Goal: Task Accomplishment & Management: Manage account settings

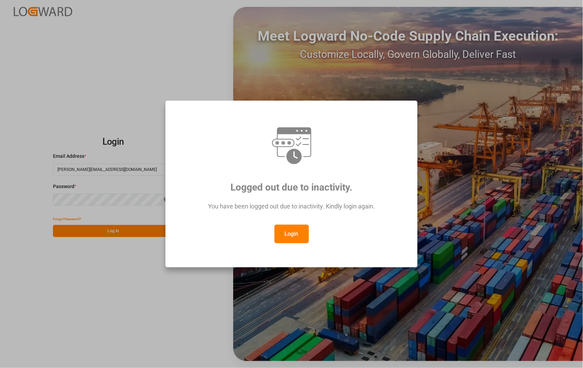
click at [297, 235] on button "Login" at bounding box center [292, 233] width 34 height 19
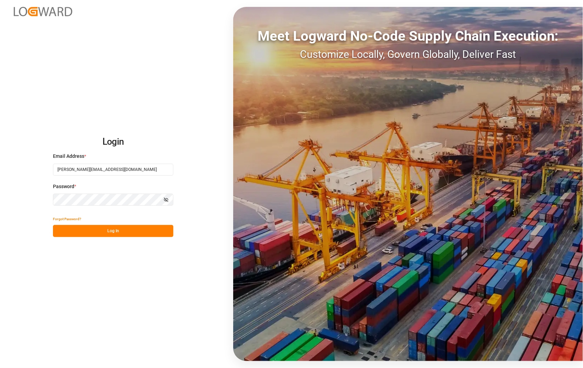
click at [118, 234] on button "Log In" at bounding box center [113, 231] width 120 height 12
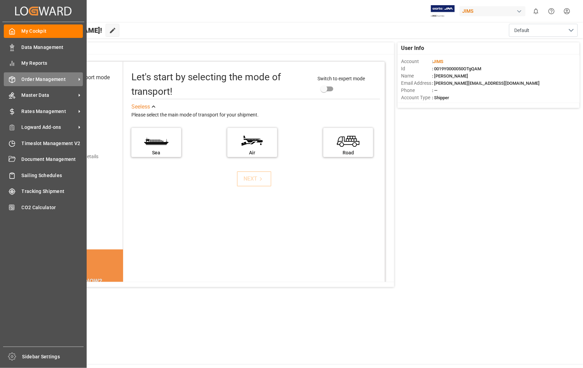
click at [44, 76] on span "Order Management" at bounding box center [49, 79] width 54 height 7
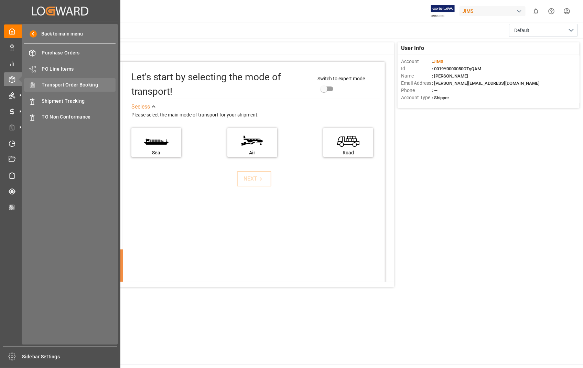
click at [90, 83] on span "Transport Order Booking" at bounding box center [79, 84] width 74 height 7
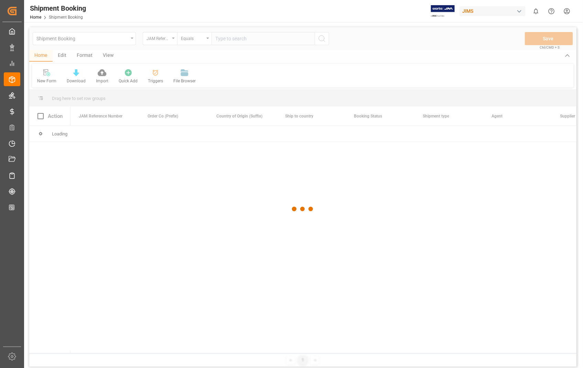
click at [266, 36] on div at bounding box center [303, 208] width 548 height 363
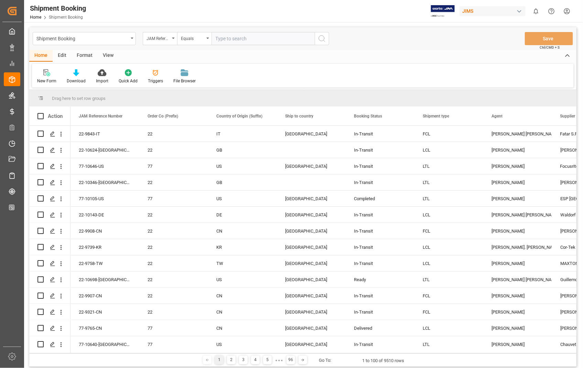
click at [260, 40] on input "text" at bounding box center [263, 38] width 103 height 13
paste input "22-10525-US"
type input "22-10525-US"
click at [324, 35] on icon "search button" at bounding box center [322, 38] width 8 height 8
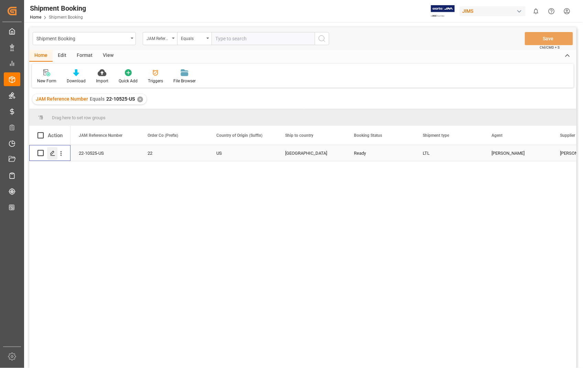
click at [54, 151] on icon "Press SPACE to select this row." at bounding box center [53, 153] width 6 height 6
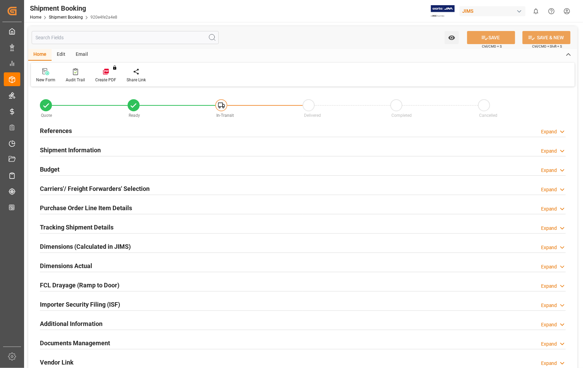
type input "0"
type input "[DATE] 00:00"
click at [60, 131] on h2 "References" at bounding box center [56, 130] width 32 height 9
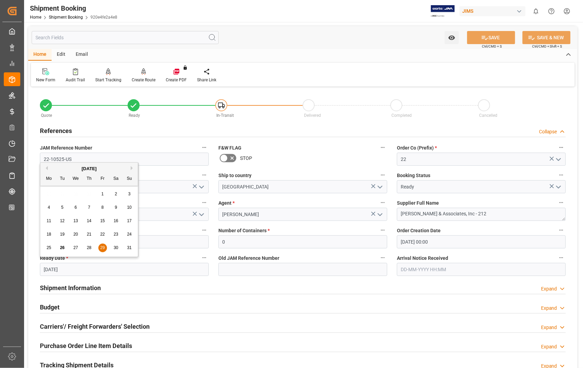
click at [102, 270] on input "29-08-2025" at bounding box center [124, 269] width 169 height 13
click at [50, 246] on span "25" at bounding box center [48, 247] width 4 height 5
type input "[DATE]"
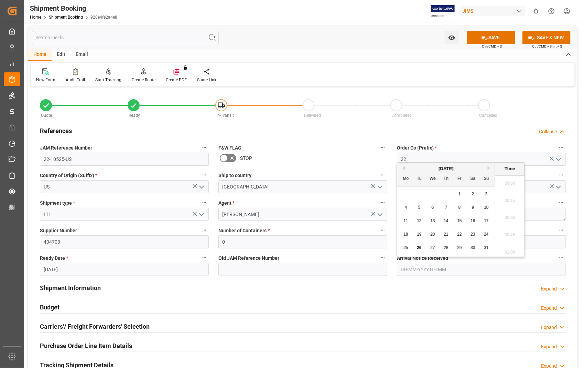
click at [467, 271] on input "text" at bounding box center [481, 269] width 169 height 13
click at [447, 248] on span "28" at bounding box center [446, 247] width 4 height 5
type input "28-08-2025 00:00"
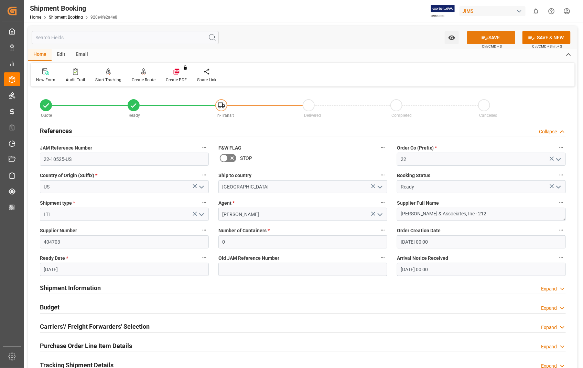
click at [493, 39] on button "SAVE" at bounding box center [491, 37] width 48 height 13
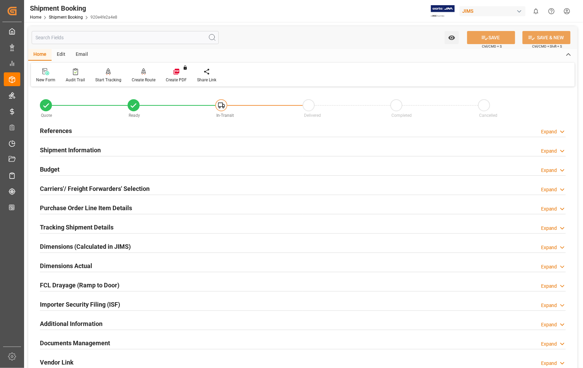
click at [107, 343] on h2 "Documents Management" at bounding box center [75, 342] width 70 height 9
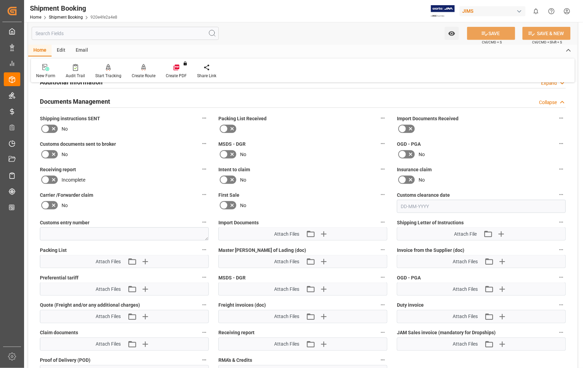
scroll to position [267, 0]
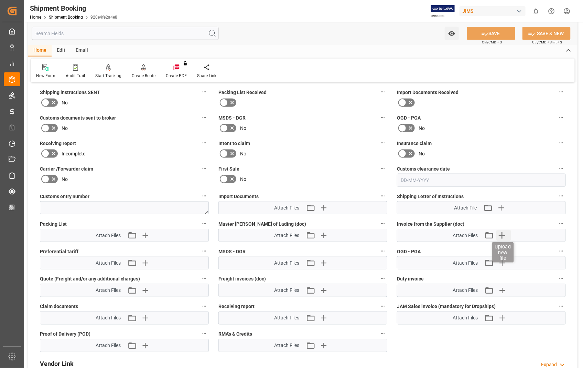
click at [506, 234] on icon "button" at bounding box center [502, 235] width 11 height 11
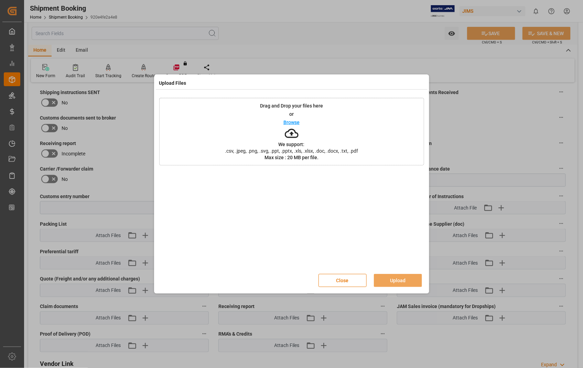
click at [293, 123] on p "Browse" at bounding box center [292, 122] width 16 height 5
click at [398, 280] on button "Upload" at bounding box center [398, 280] width 48 height 13
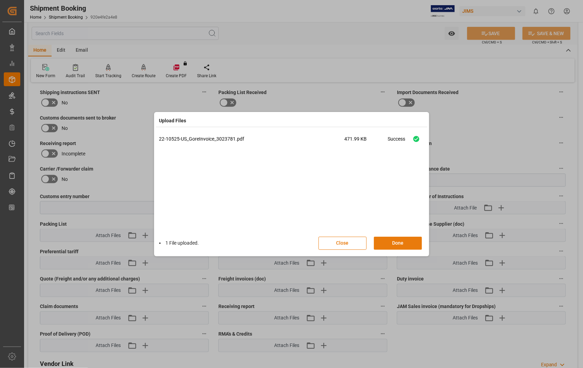
click at [401, 241] on button "Done" at bounding box center [398, 242] width 48 height 13
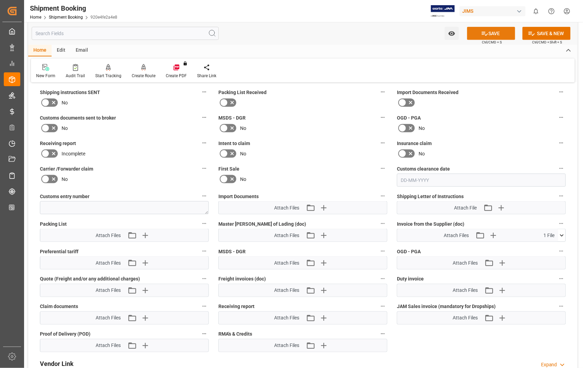
click at [497, 35] on button "SAVE" at bounding box center [491, 33] width 48 height 13
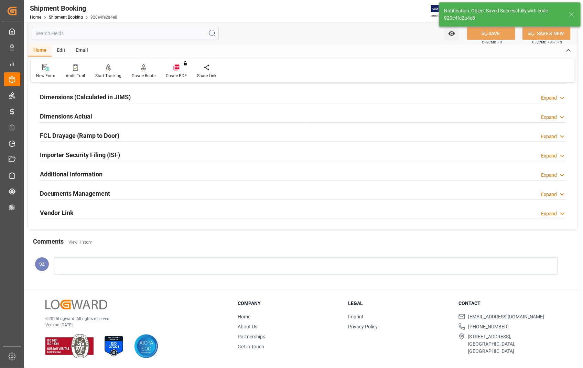
scroll to position [115, 0]
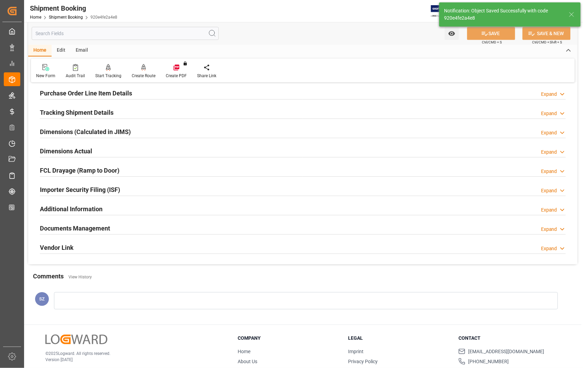
click at [88, 154] on h2 "Dimensions Actual" at bounding box center [66, 150] width 52 height 9
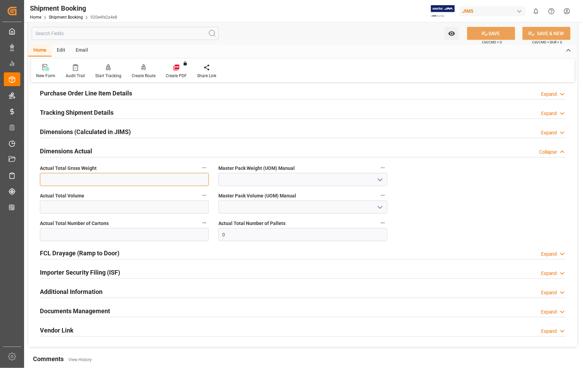
click at [114, 174] on input "text" at bounding box center [124, 179] width 169 height 13
type input "789"
click at [380, 177] on icon "open menu" at bounding box center [380, 180] width 8 height 8
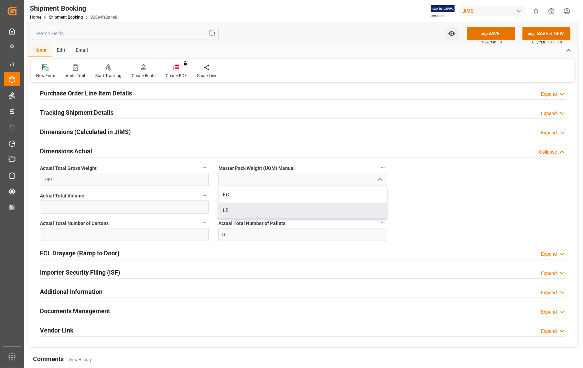
click at [231, 209] on div "LB" at bounding box center [303, 209] width 168 height 15
type input "LB"
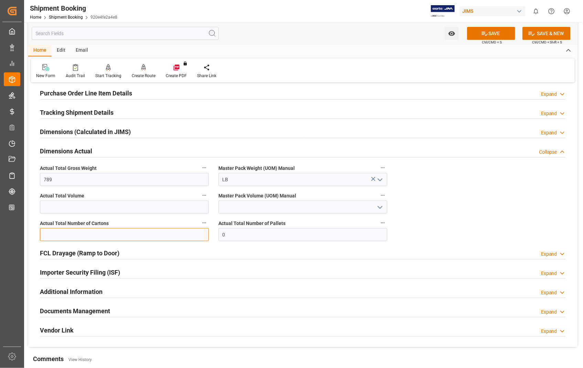
click at [149, 239] on input "text" at bounding box center [124, 234] width 169 height 13
type input "49"
drag, startPoint x: 228, startPoint y: 235, endPoint x: 220, endPoint y: 237, distance: 8.7
click at [220, 237] on input "0" at bounding box center [303, 234] width 169 height 13
type input "1"
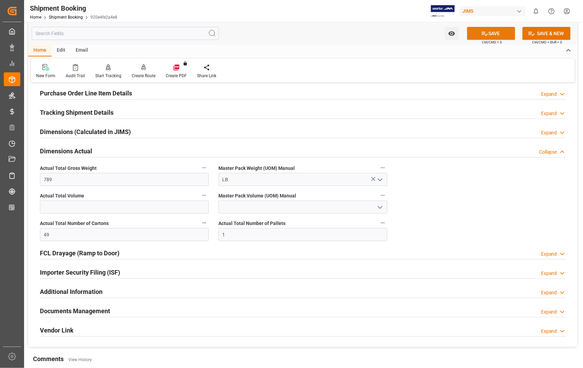
click at [497, 33] on button "SAVE" at bounding box center [491, 33] width 48 height 13
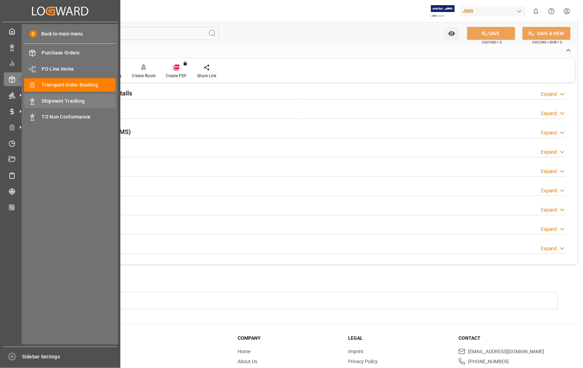
click at [73, 98] on span "Shipment Tracking" at bounding box center [79, 100] width 74 height 7
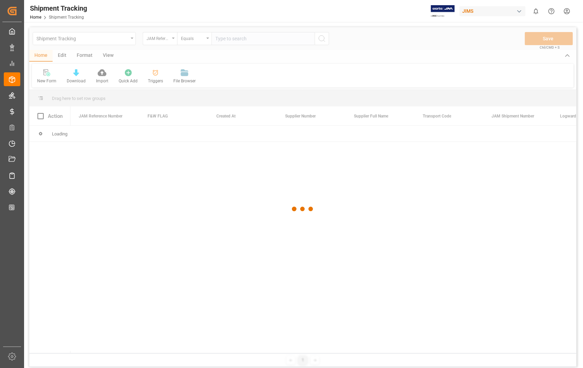
click at [269, 41] on div at bounding box center [303, 208] width 548 height 363
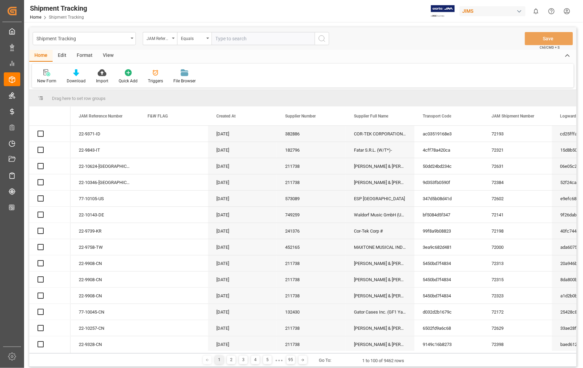
click at [267, 40] on input "text" at bounding box center [263, 38] width 103 height 13
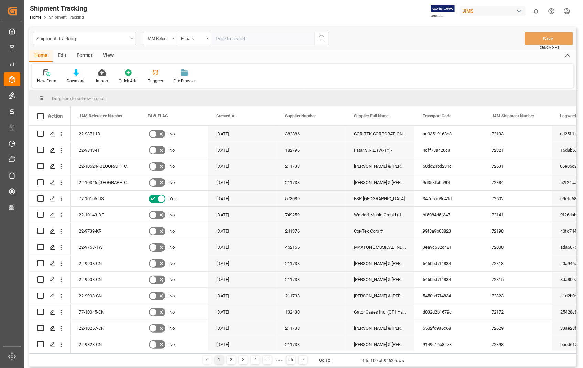
paste input "22-10525-US"
type input "22-10525-US"
click at [325, 36] on icon "search button" at bounding box center [322, 38] width 8 height 8
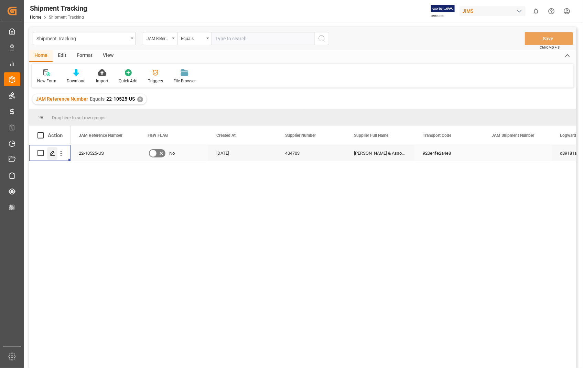
click at [52, 151] on icon "Press SPACE to select this row." at bounding box center [53, 153] width 6 height 6
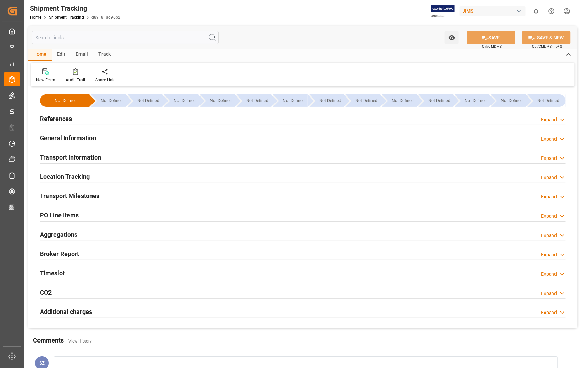
type input "22-10525-US"
type input "404703"
type textarea "W L Gore & Associates, Inc - 212"
type input "920e4fe2a4e8"
type input "d89181ad96b2"
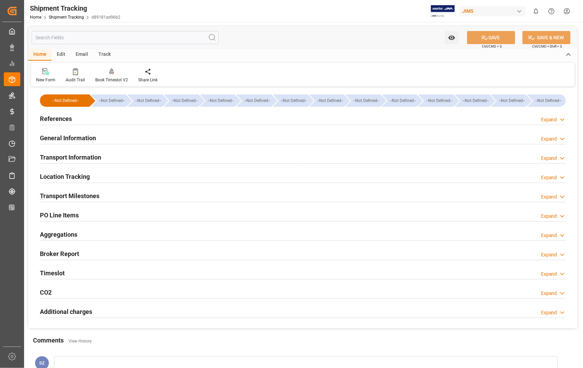
type input "11-08-2025"
click at [66, 120] on h2 "References" at bounding box center [56, 118] width 32 height 9
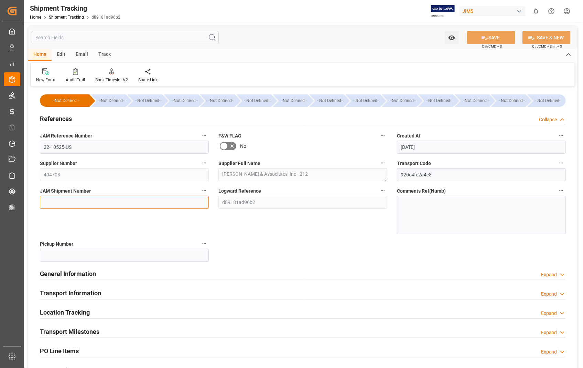
click at [64, 200] on input at bounding box center [124, 201] width 169 height 13
paste input "72722"
type input "72722"
click at [490, 36] on button "SAVE" at bounding box center [491, 37] width 48 height 13
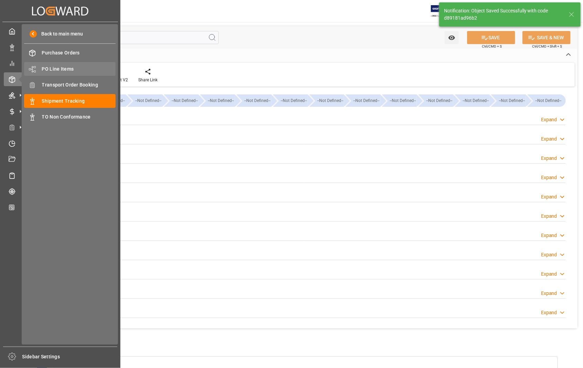
click at [60, 67] on span "PO Line Items" at bounding box center [79, 68] width 74 height 7
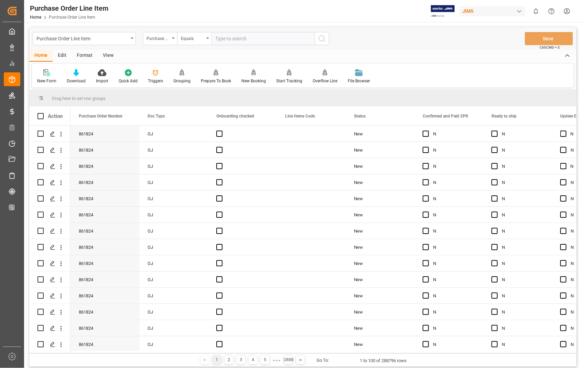
click at [235, 34] on input "text" at bounding box center [263, 38] width 103 height 13
type input "861824"
click at [322, 36] on icon "search button" at bounding box center [322, 38] width 8 height 8
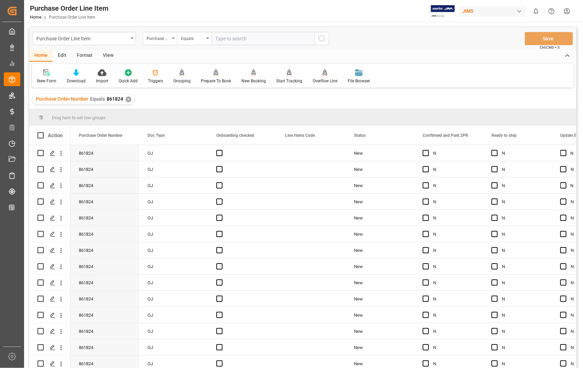
click at [107, 53] on div "View" at bounding box center [108, 56] width 21 height 12
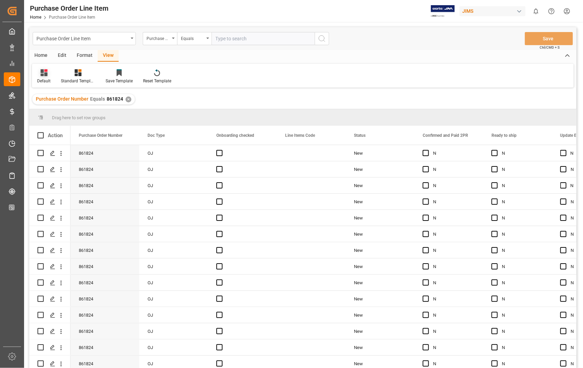
click at [45, 83] on div "Default" at bounding box center [43, 81] width 13 height 6
click at [50, 114] on div "Sophia setting." at bounding box center [71, 111] width 60 height 7
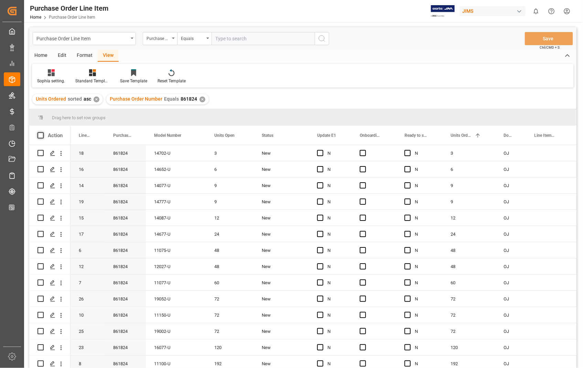
click at [42, 133] on span at bounding box center [41, 135] width 6 height 6
click at [43, 132] on input "checkbox" at bounding box center [43, 132] width 0 height 0
checkbox input "true"
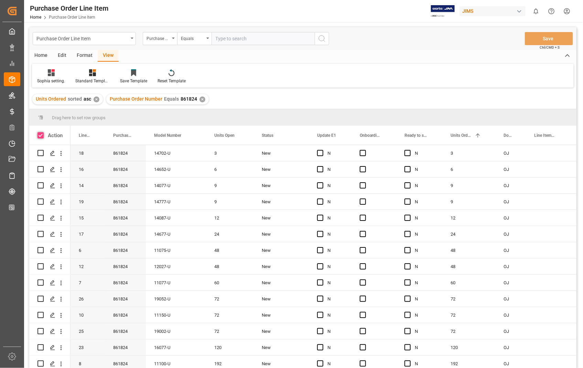
checkbox input "true"
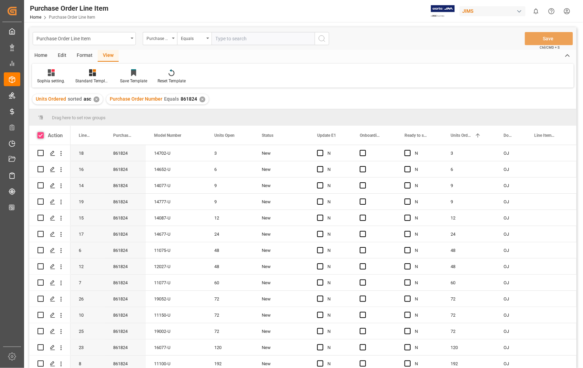
checkbox input "true"
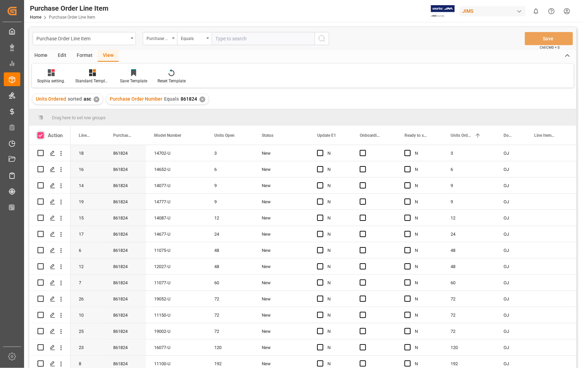
checkbox input "true"
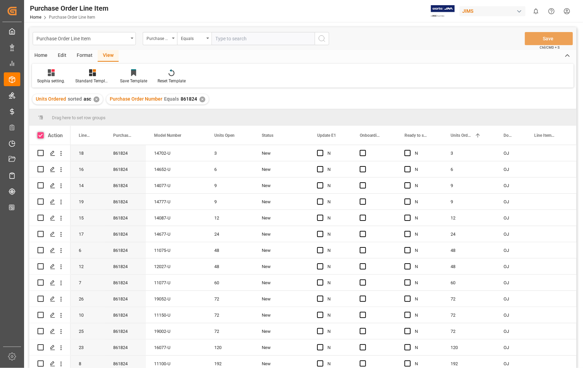
checkbox input "true"
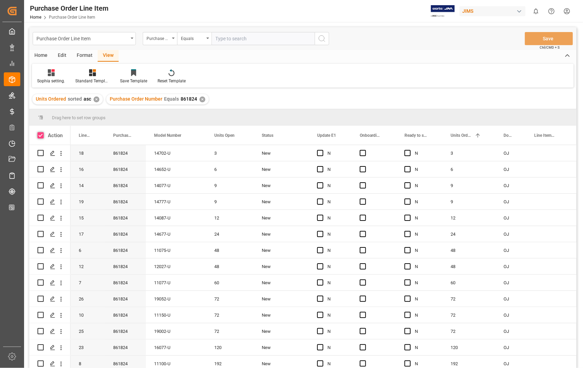
checkbox input "true"
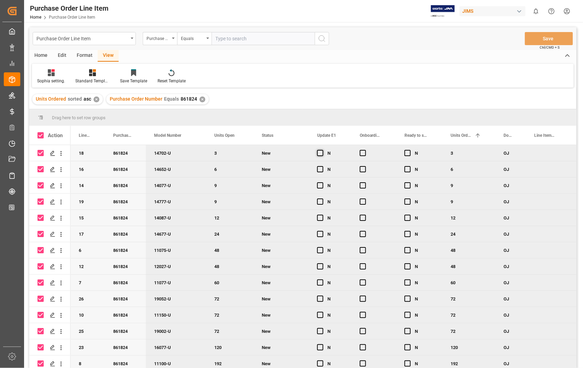
click at [319, 154] on span "Press SPACE to deselect this row." at bounding box center [320, 153] width 6 height 6
click at [322, 150] on input "Press SPACE to deselect this row." at bounding box center [322, 150] width 0 height 0
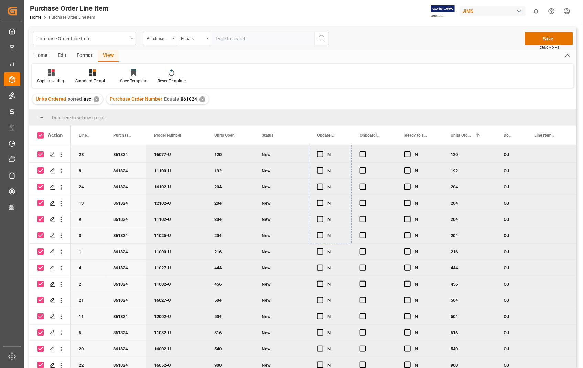
scroll to position [198, 0]
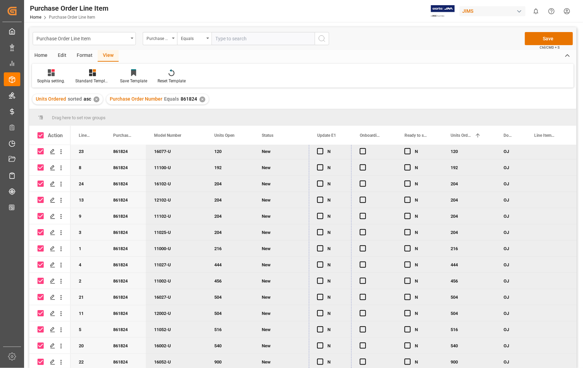
drag, startPoint x: 350, startPoint y: 160, endPoint x: 341, endPoint y: 364, distance: 204.0
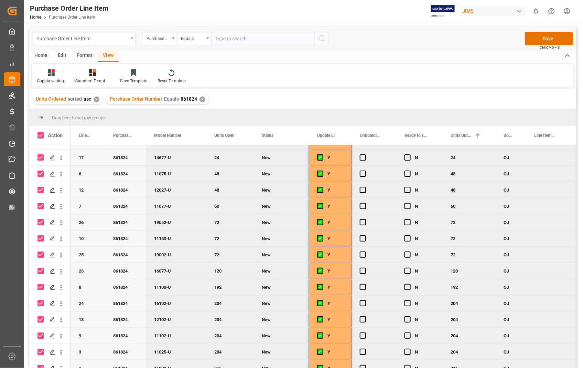
scroll to position [0, 0]
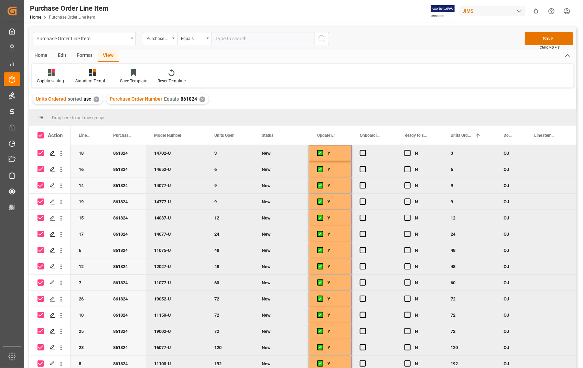
click at [366, 149] on div "Press SPACE to deselect this row." at bounding box center [374, 153] width 45 height 16
click at [363, 154] on span "Press SPACE to deselect this row." at bounding box center [363, 153] width 6 height 6
click at [365, 150] on input "Press SPACE to deselect this row." at bounding box center [365, 150] width 0 height 0
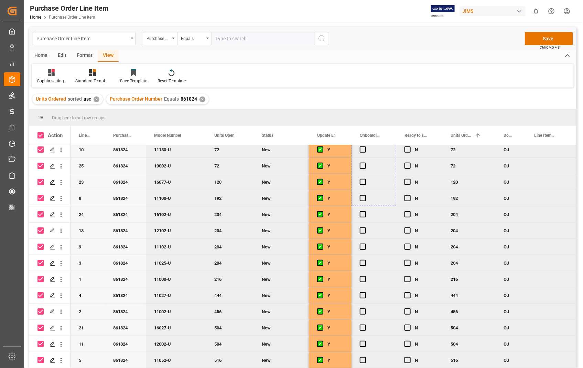
scroll to position [198, 0]
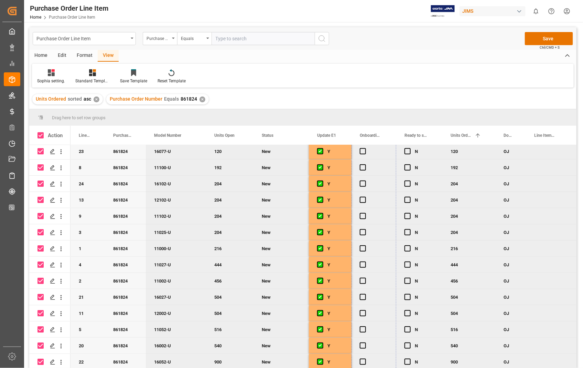
drag, startPoint x: 395, startPoint y: 160, endPoint x: 383, endPoint y: 355, distance: 195.1
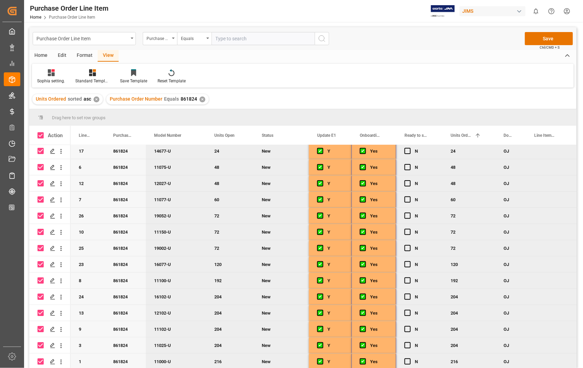
scroll to position [6, 0]
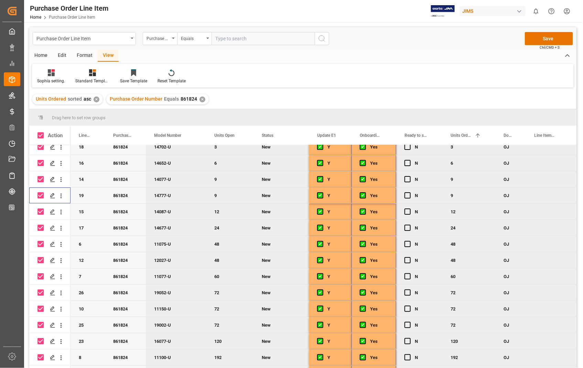
click at [40, 194] on input "Press Space to toggle row selection (checked)" at bounding box center [41, 195] width 6 height 6
checkbox input "false"
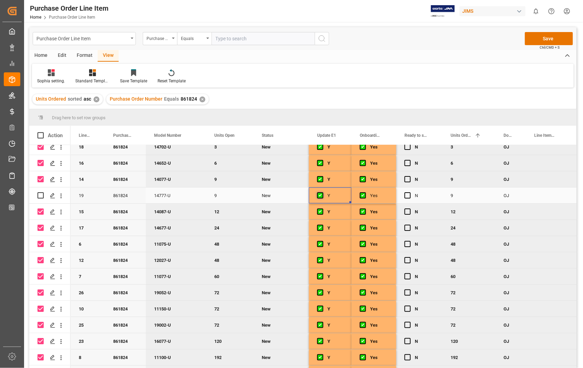
click at [321, 196] on span "Press SPACE to select this row." at bounding box center [320, 195] width 6 height 6
click at [322, 192] on input "Press SPACE to select this row." at bounding box center [322, 192] width 0 height 0
click at [364, 193] on span "Press SPACE to select this row." at bounding box center [363, 195] width 6 height 6
click at [365, 192] on input "Press SPACE to select this row." at bounding box center [365, 192] width 0 height 0
click at [548, 40] on button "Save" at bounding box center [549, 38] width 48 height 13
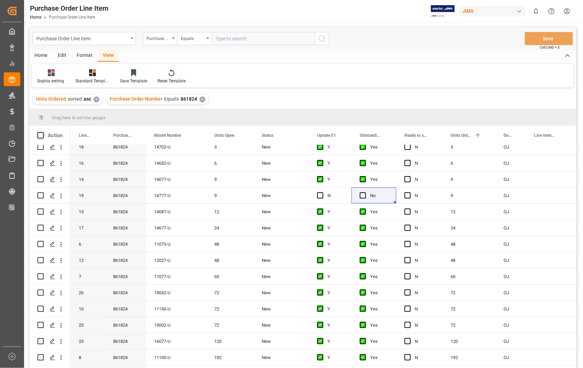
click at [41, 134] on span at bounding box center [41, 135] width 6 height 6
click at [43, 132] on input "checkbox" at bounding box center [43, 132] width 0 height 0
checkbox input "true"
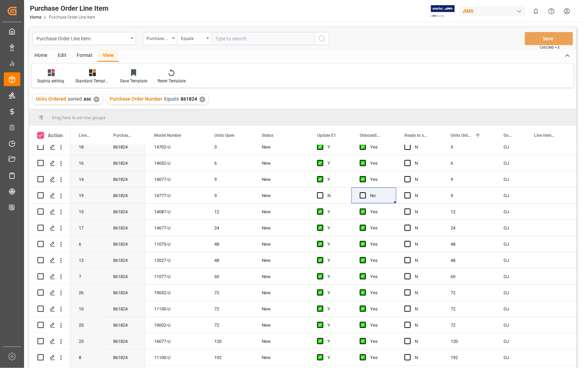
checkbox input "true"
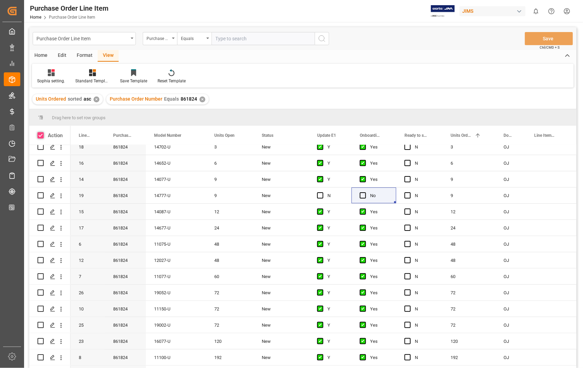
checkbox input "true"
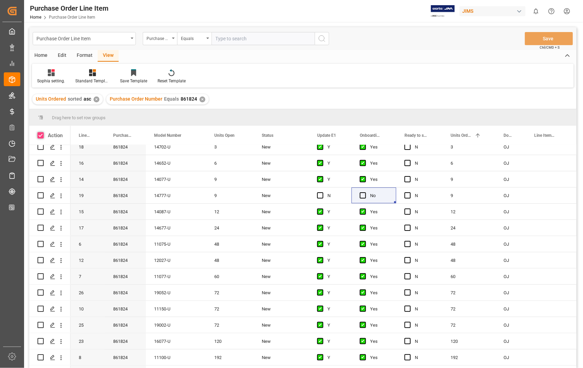
checkbox input "true"
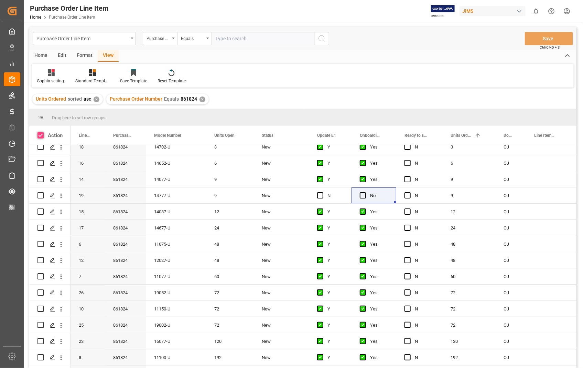
checkbox input "true"
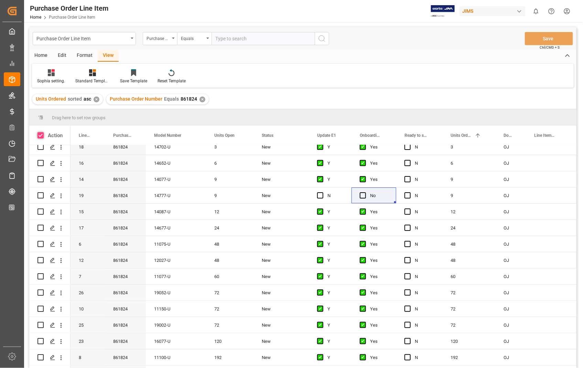
checkbox input "true"
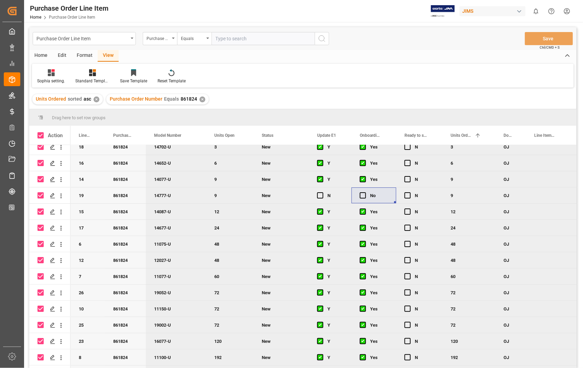
click at [41, 198] on div "Press SPACE to deselect this row." at bounding box center [41, 195] width 6 height 16
click at [42, 196] on input "Press Space to toggle row selection (checked)" at bounding box center [41, 195] width 6 height 6
checkbox input "false"
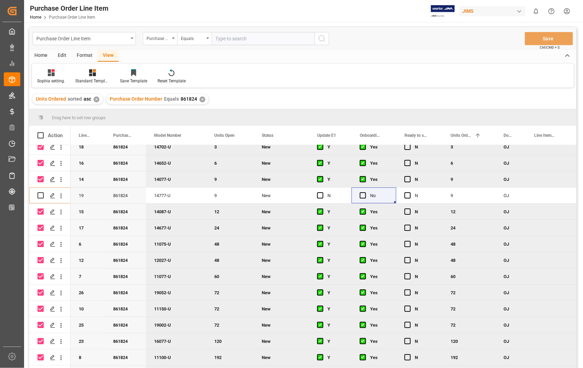
click at [38, 55] on div "Home" at bounding box center [40, 56] width 23 height 12
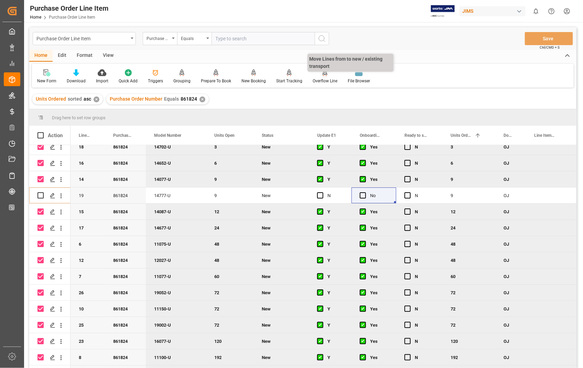
click at [326, 80] on div "Overflow Line" at bounding box center [325, 81] width 25 height 6
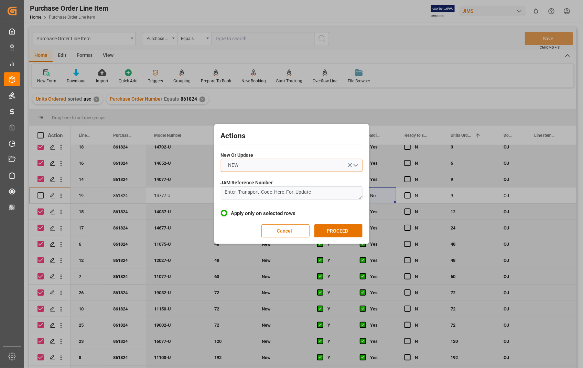
click at [356, 164] on button "NEW" at bounding box center [292, 165] width 142 height 13
click at [244, 180] on div "UPDATE" at bounding box center [291, 181] width 141 height 14
drag, startPoint x: 328, startPoint y: 195, endPoint x: 201, endPoint y: 195, distance: 126.7
click at [201, 195] on div "Actions New Or Update UPDATE JAM Reference Number Enter_Transport_Code_Here_For…" at bounding box center [291, 184] width 583 height 368
paste textarea "22-10525-US"
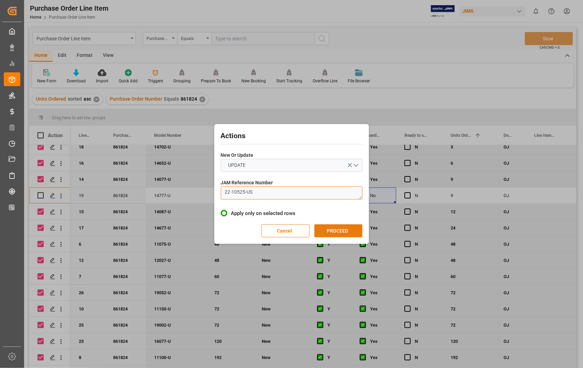
type textarea "22-10525-US"
click at [339, 229] on button "PROCEED" at bounding box center [339, 230] width 48 height 13
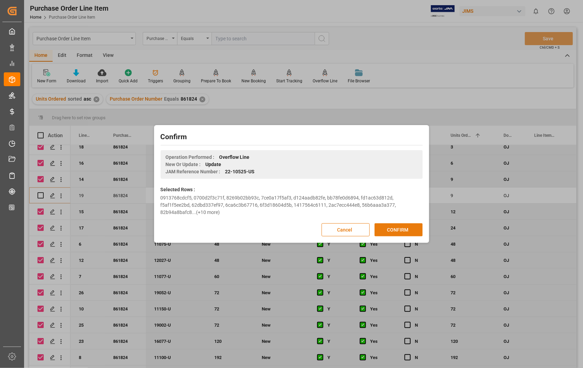
click at [405, 230] on button "CONFIRM" at bounding box center [399, 229] width 48 height 13
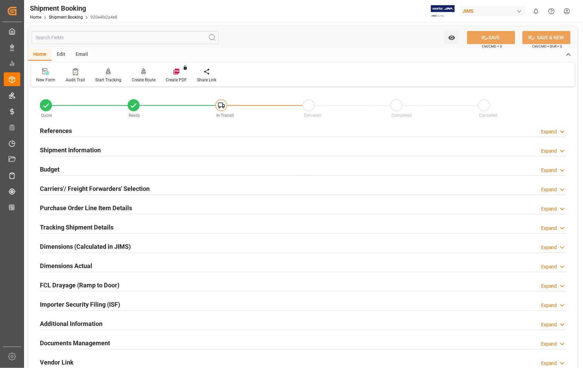
click at [141, 68] on icon at bounding box center [143, 71] width 5 height 7
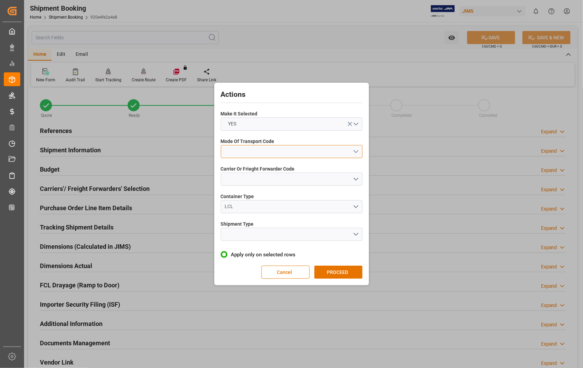
click at [357, 149] on button "open menu" at bounding box center [292, 151] width 142 height 13
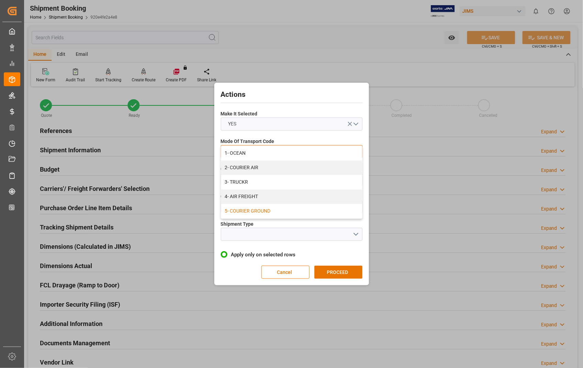
click at [269, 210] on div "5- COURIER GROUND" at bounding box center [291, 211] width 141 height 14
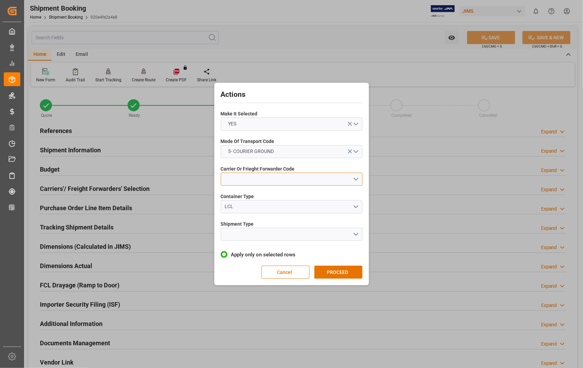
click at [359, 180] on button "open menu" at bounding box center [292, 178] width 142 height 13
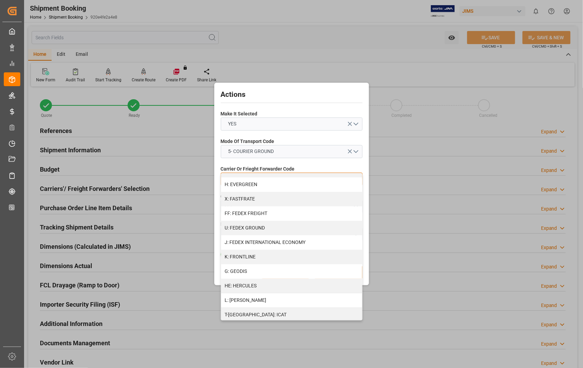
scroll to position [191, 0]
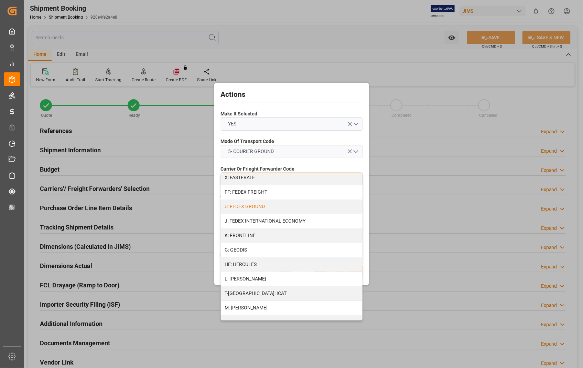
click at [270, 208] on div "U: FEDEX GROUND" at bounding box center [291, 206] width 141 height 14
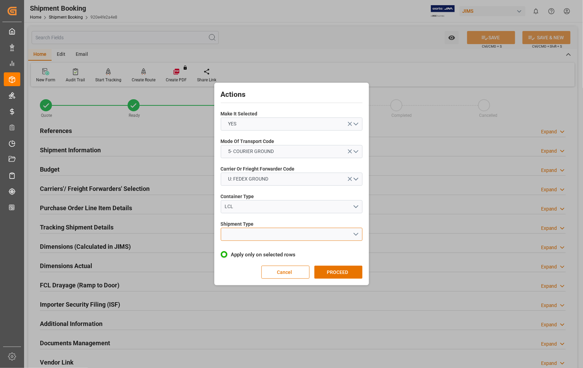
click at [356, 235] on button "open menu" at bounding box center [292, 233] width 142 height 13
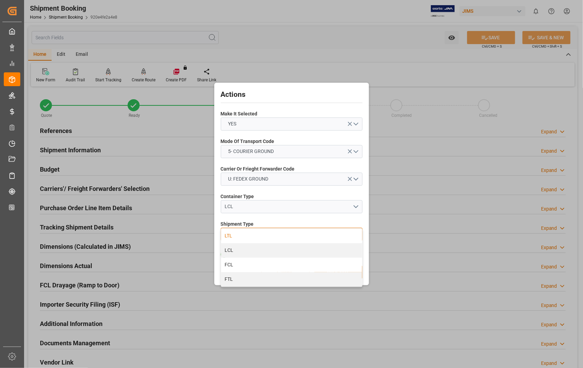
click at [240, 236] on div "LTL" at bounding box center [291, 236] width 141 height 14
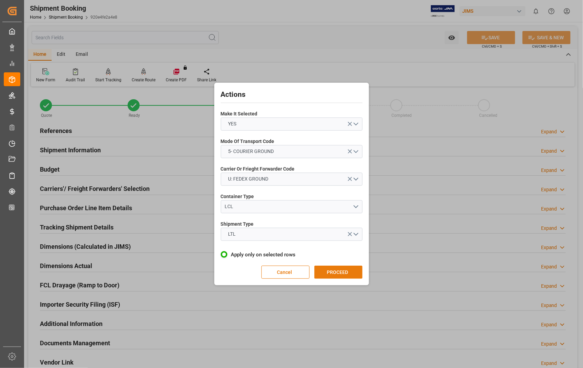
click at [337, 274] on button "PROCEED" at bounding box center [339, 271] width 48 height 13
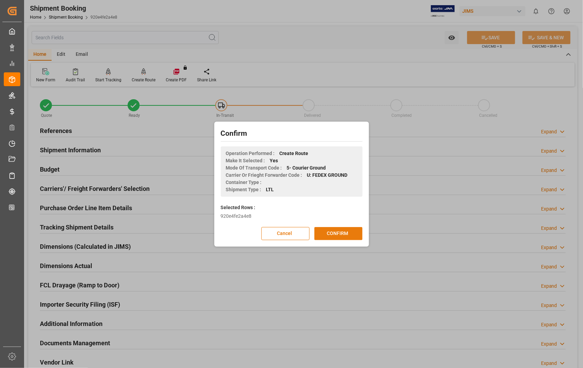
click at [335, 230] on button "CONFIRM" at bounding box center [339, 233] width 48 height 13
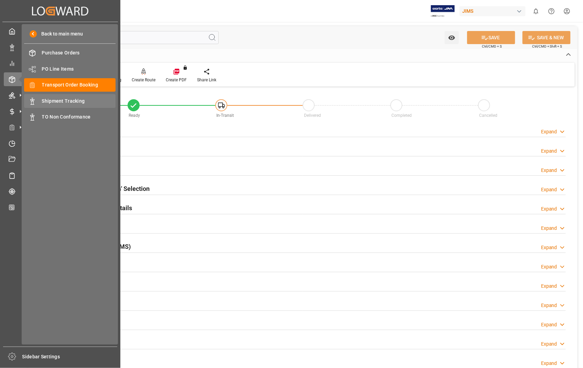
click at [67, 102] on span "Shipment Tracking" at bounding box center [79, 100] width 74 height 7
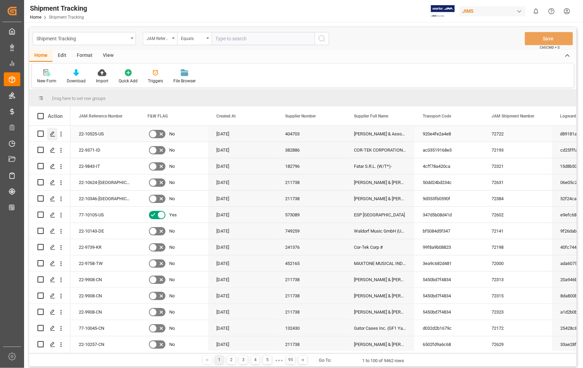
click at [54, 132] on polygon "Press SPACE to select this row." at bounding box center [52, 132] width 3 height 3
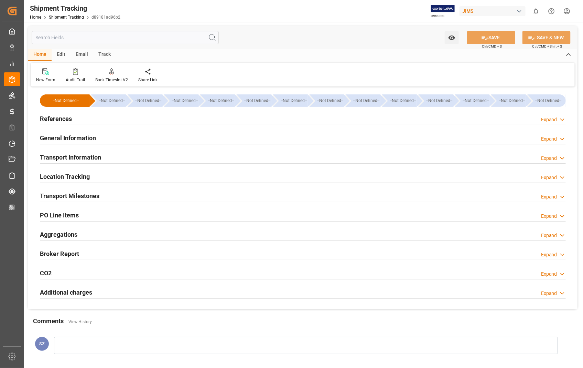
click at [84, 157] on h2 "Transport Information" at bounding box center [70, 156] width 61 height 9
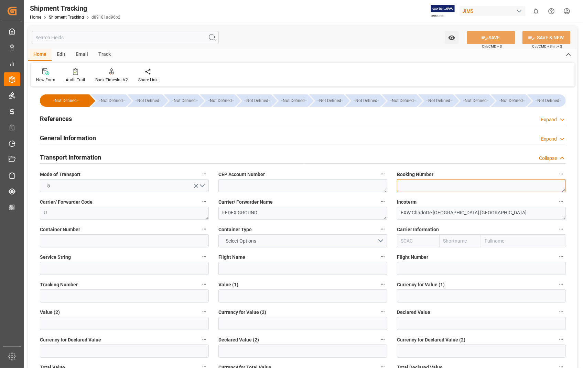
click at [430, 188] on textarea at bounding box center [481, 185] width 169 height 13
paste textarea "5453990813"
type textarea "5453990813"
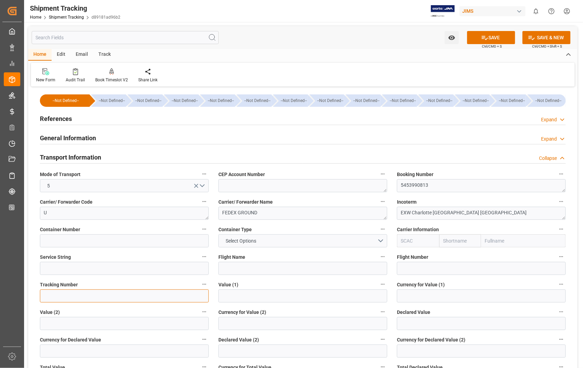
click at [61, 293] on input at bounding box center [124, 295] width 169 height 13
paste input "5453990813"
type input "5453990813"
click at [491, 39] on button "SAVE" at bounding box center [491, 37] width 48 height 13
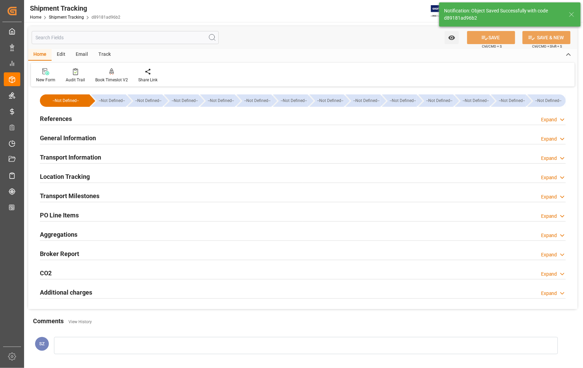
click at [89, 197] on h2 "Transport Milestones" at bounding box center [70, 195] width 60 height 9
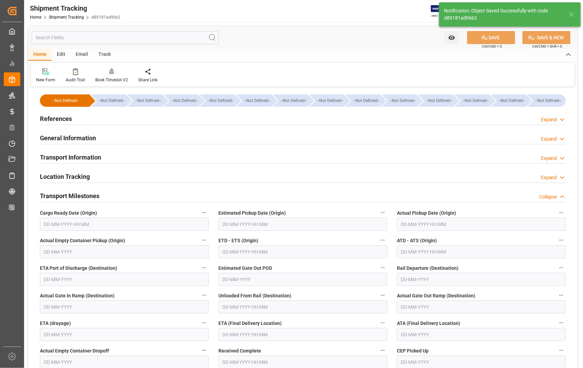
click at [301, 225] on input "text" at bounding box center [303, 224] width 169 height 13
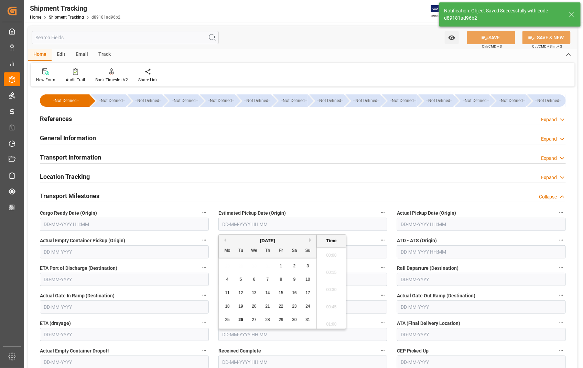
scroll to position [690, 0]
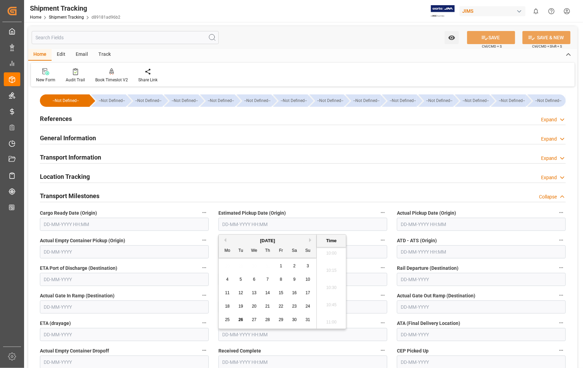
click at [228, 320] on span "25" at bounding box center [227, 319] width 4 height 5
type input "25-08-2025 00:00"
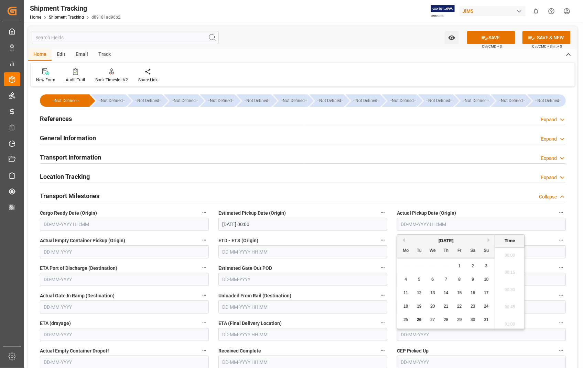
click at [446, 222] on input "text" at bounding box center [481, 224] width 169 height 13
click at [405, 319] on span "25" at bounding box center [406, 319] width 4 height 5
type input "[DATE] 00:00"
click at [291, 255] on input "text" at bounding box center [303, 251] width 169 height 13
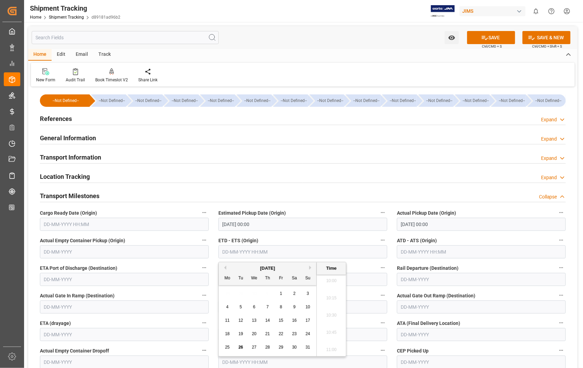
click at [226, 344] on div "25" at bounding box center [227, 347] width 9 height 8
type input "25-08-2025 00:00"
click at [474, 253] on input "text" at bounding box center [481, 251] width 169 height 13
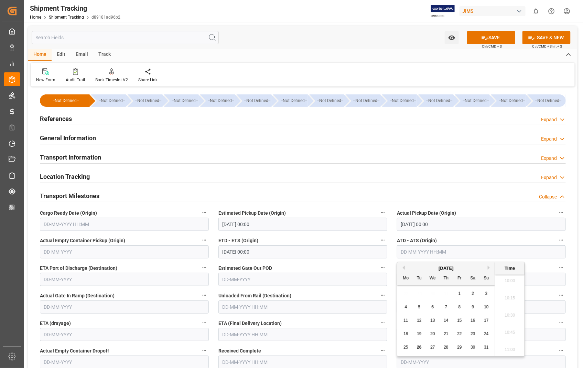
click at [406, 347] on span "25" at bounding box center [406, 347] width 4 height 5
type input "25-08-2025 00:00"
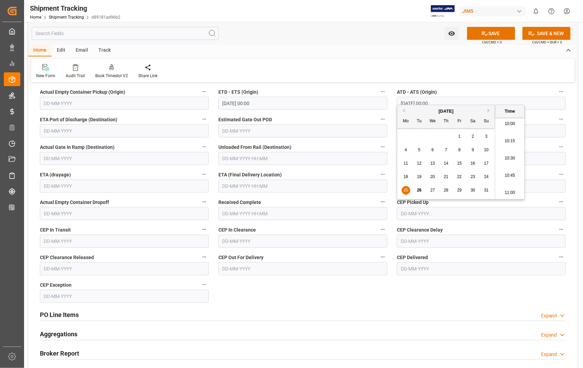
scroll to position [191, 0]
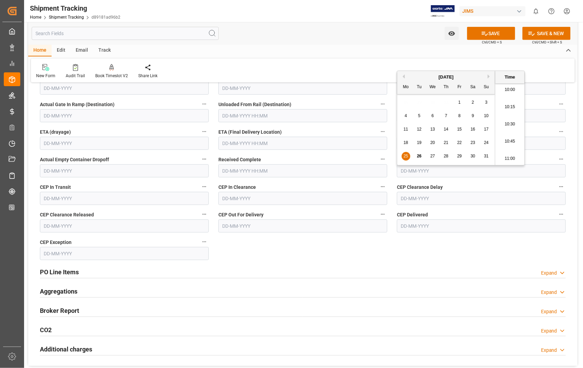
click at [306, 144] on input "text" at bounding box center [303, 143] width 169 height 13
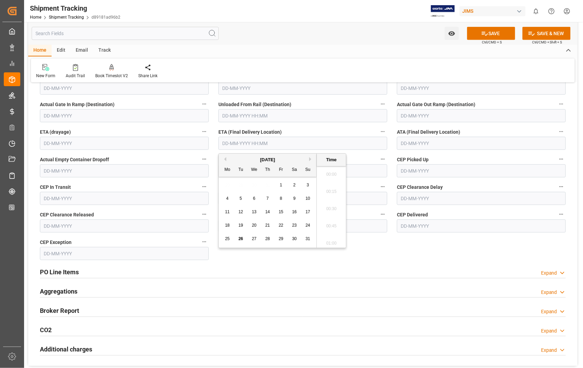
scroll to position [690, 0]
click at [267, 237] on span "28" at bounding box center [267, 238] width 4 height 5
type input "28-08-2025 00:00"
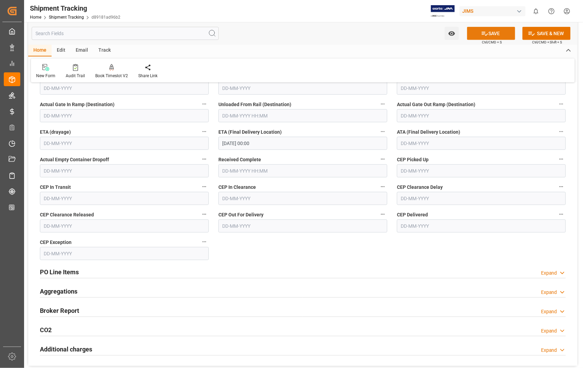
click at [499, 29] on button "SAVE" at bounding box center [491, 33] width 48 height 13
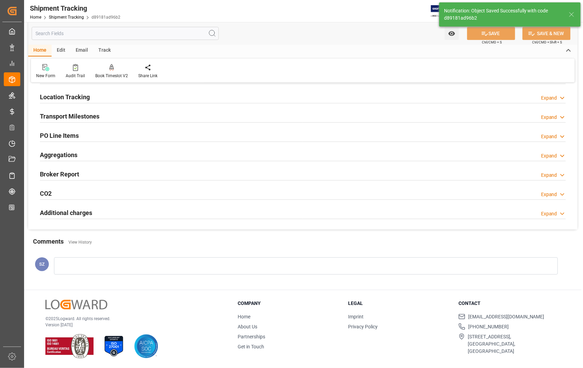
scroll to position [0, 0]
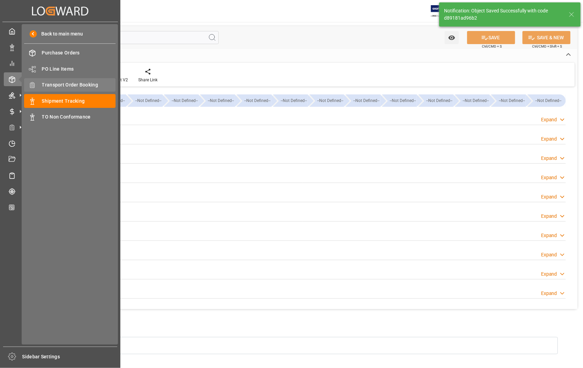
click at [62, 83] on span "Transport Order Booking" at bounding box center [79, 84] width 74 height 7
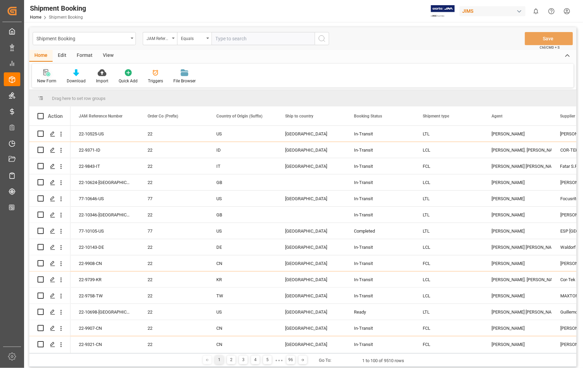
click at [47, 71] on icon at bounding box center [46, 72] width 7 height 7
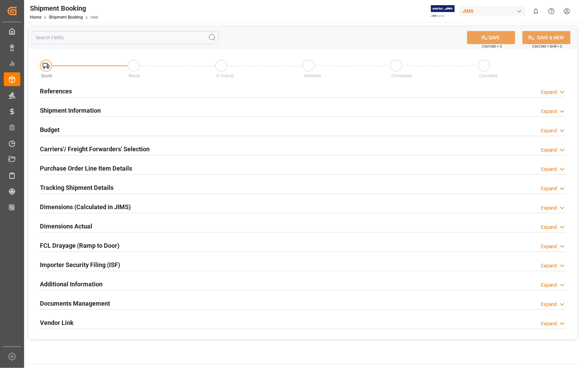
click at [66, 90] on h2 "References" at bounding box center [56, 90] width 32 height 9
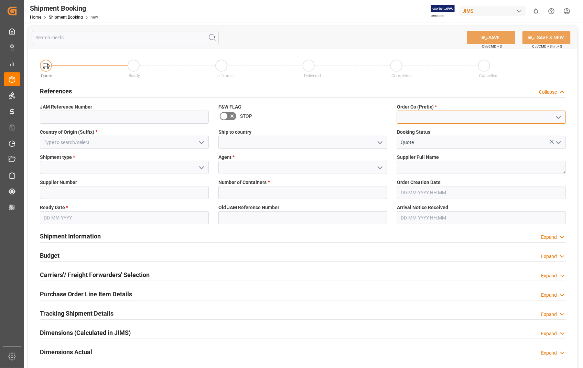
click at [417, 117] on input at bounding box center [481, 116] width 169 height 13
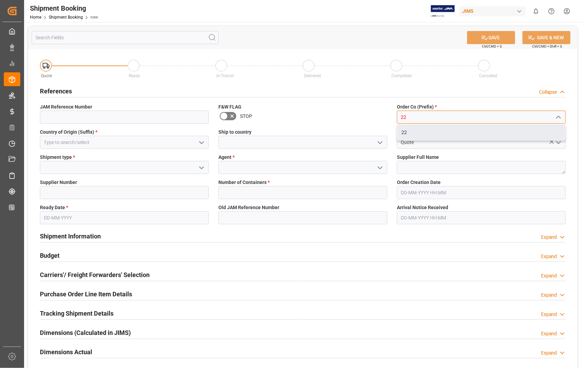
click at [406, 130] on div "22" at bounding box center [482, 132] width 168 height 15
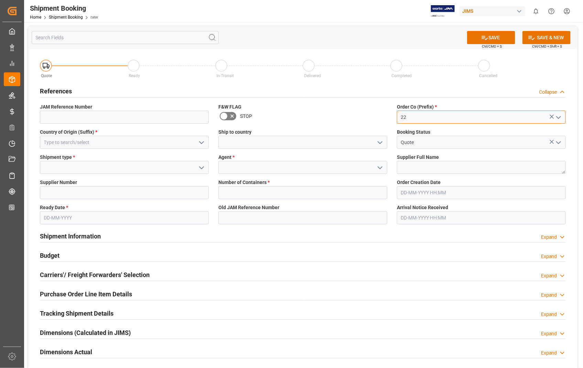
type input "22"
click at [115, 145] on input at bounding box center [124, 142] width 169 height 13
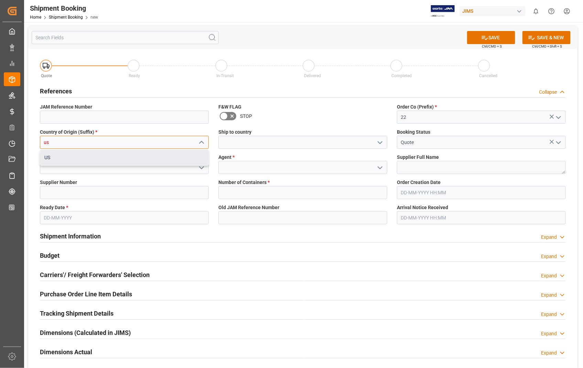
click at [64, 160] on div "US" at bounding box center [124, 157] width 168 height 15
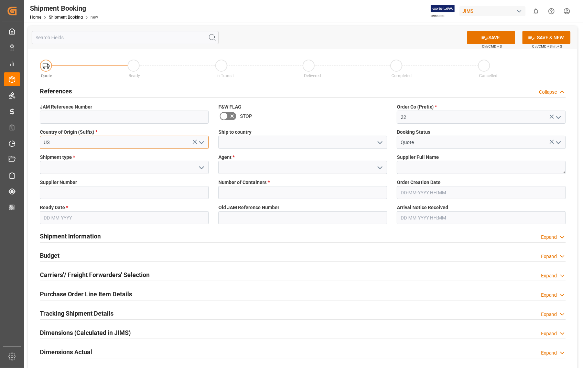
type input "US"
click at [240, 146] on input at bounding box center [303, 142] width 169 height 13
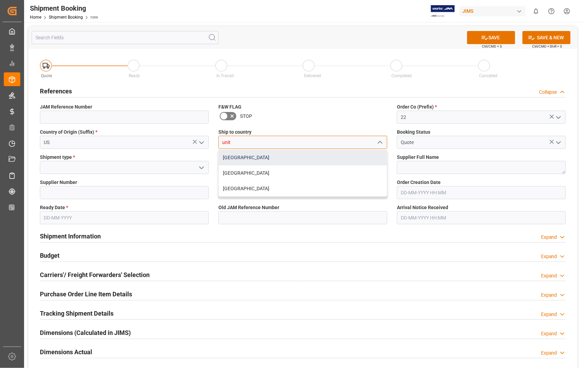
click at [249, 160] on div "[GEOGRAPHIC_DATA]" at bounding box center [303, 157] width 168 height 15
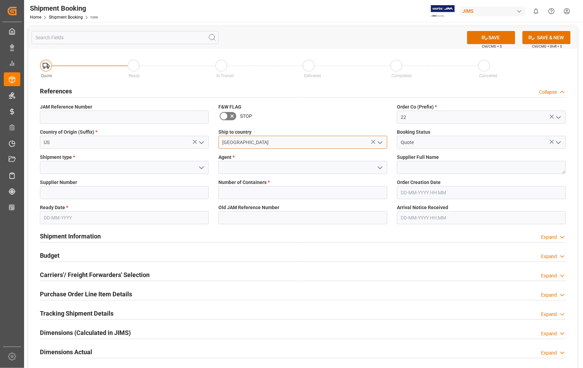
type input "[GEOGRAPHIC_DATA]"
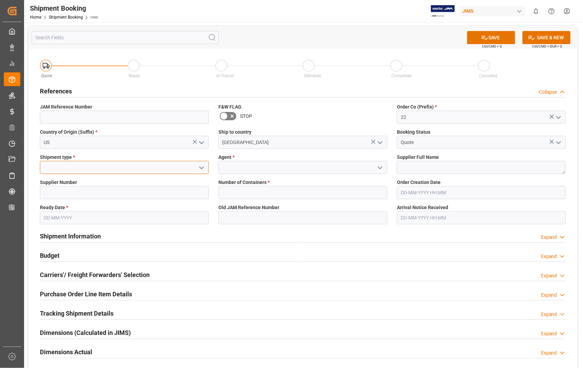
click at [91, 162] on input at bounding box center [124, 167] width 169 height 13
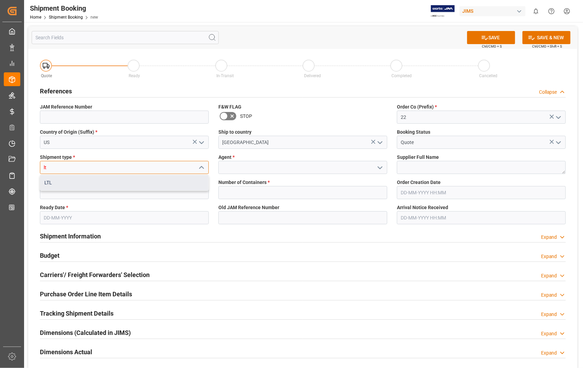
click at [63, 185] on div "LTL" at bounding box center [124, 182] width 168 height 15
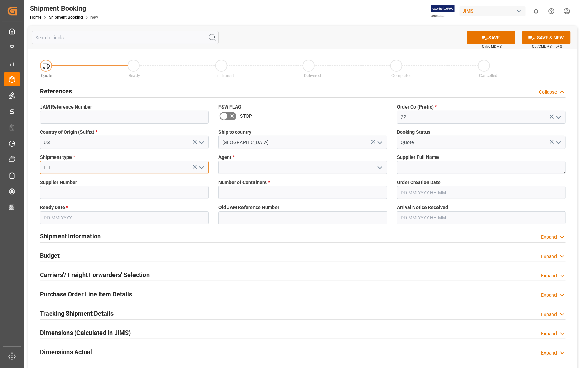
type input "LTL"
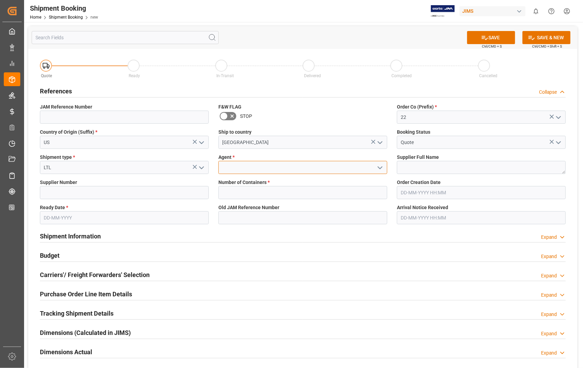
click at [224, 170] on input at bounding box center [303, 167] width 169 height 13
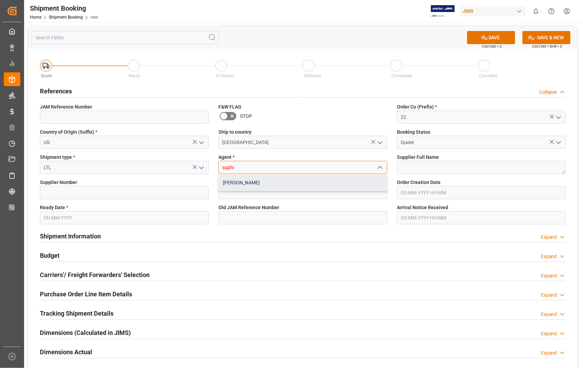
click at [245, 179] on div "[PERSON_NAME]" at bounding box center [303, 182] width 168 height 15
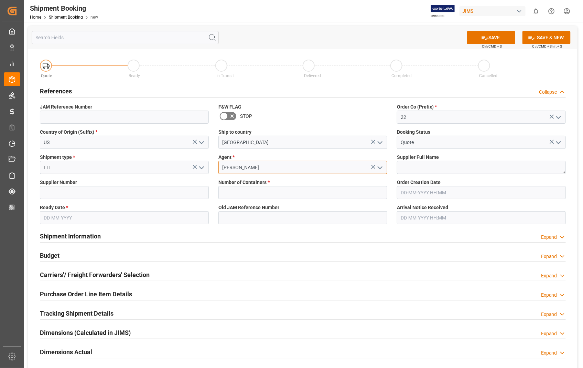
type input "[PERSON_NAME]"
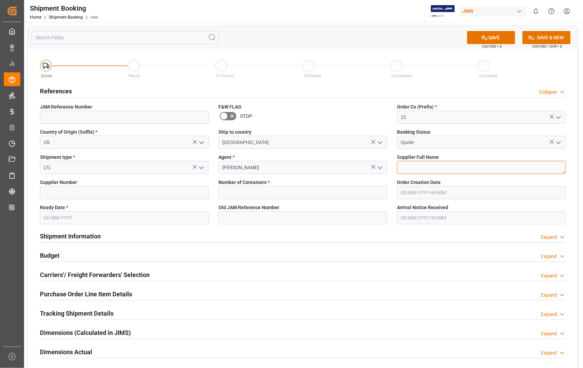
click at [439, 167] on textarea at bounding box center [481, 167] width 169 height 13
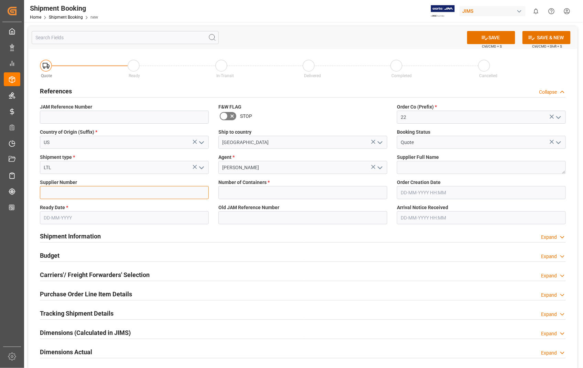
click at [77, 191] on input at bounding box center [124, 192] width 169 height 13
paste input "404539"
type input "404539"
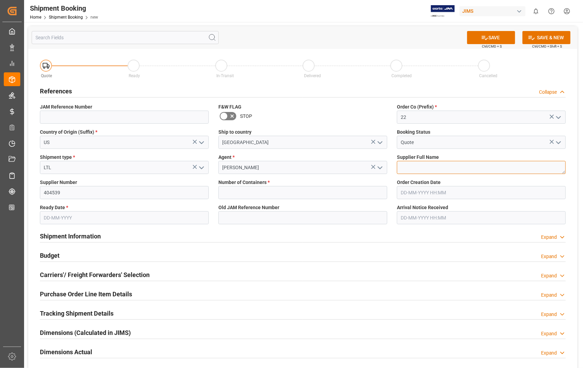
click at [422, 169] on textarea at bounding box center [481, 167] width 169 height 13
paste textarea "Audio-Technica US, Inc"
type textarea "Audio-Technica US, Inc"
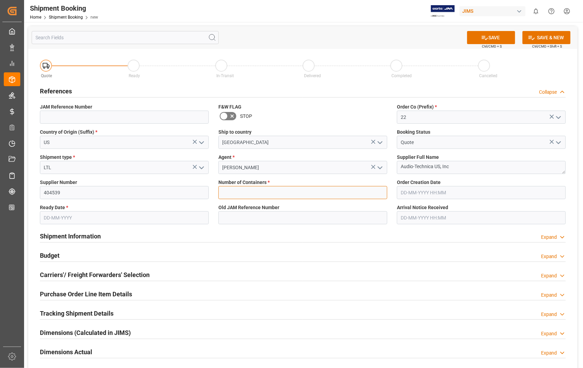
click at [300, 193] on input "text" at bounding box center [303, 192] width 169 height 13
type input "0"
type input "22-10525-US"
type input "08-08-2025 00:00"
type input "[DATE]"
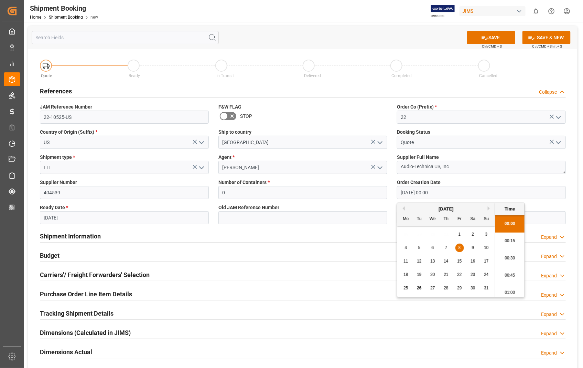
click at [462, 193] on input "08-08-2025 00:00" at bounding box center [481, 192] width 169 height 13
click at [435, 247] on div "6" at bounding box center [433, 248] width 9 height 8
type input "06-08-2025 00:00"
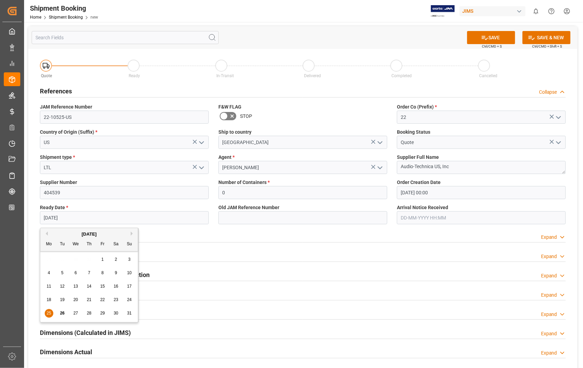
click at [142, 215] on input "[DATE]" at bounding box center [124, 217] width 169 height 13
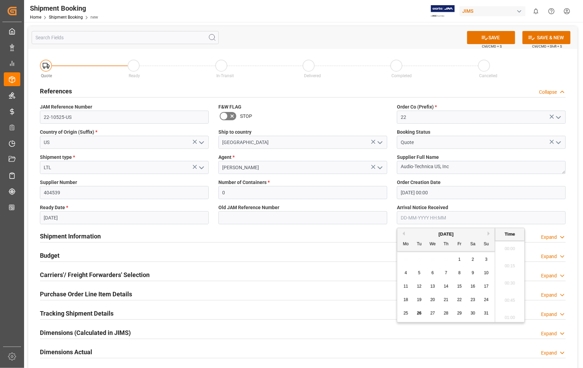
click at [484, 217] on input "text" at bounding box center [481, 217] width 169 height 13
click at [432, 311] on span "27" at bounding box center [433, 312] width 4 height 5
type input "[DATE] 00:00"
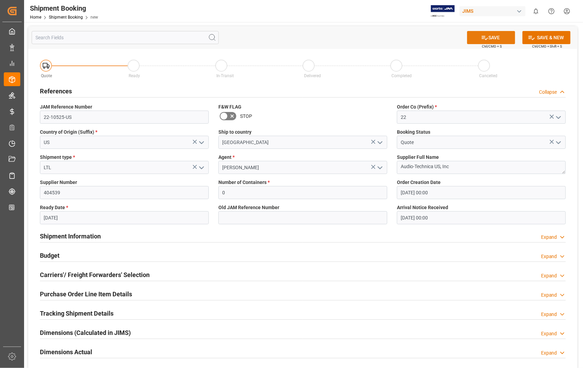
click at [495, 38] on button "SAVE" at bounding box center [491, 37] width 48 height 13
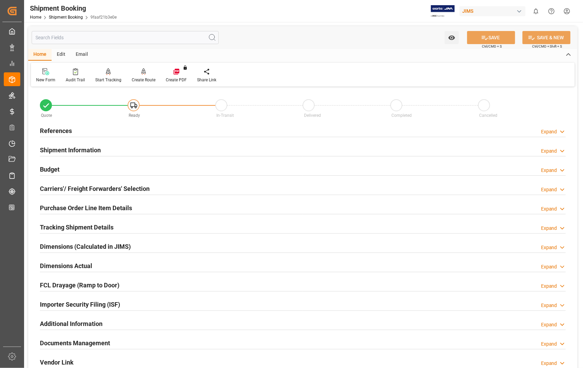
click at [74, 189] on h2 "Carriers'/ Freight Forwarders' Selection" at bounding box center [95, 188] width 110 height 9
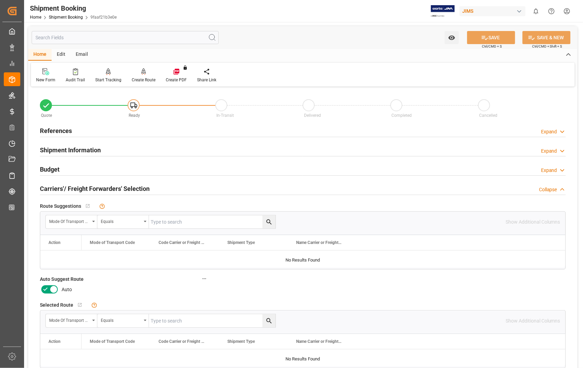
click at [57, 288] on icon at bounding box center [54, 289] width 8 height 8
click at [0, 0] on input "checkbox" at bounding box center [0, 0] width 0 height 0
click at [504, 35] on button "SAVE" at bounding box center [491, 37] width 48 height 13
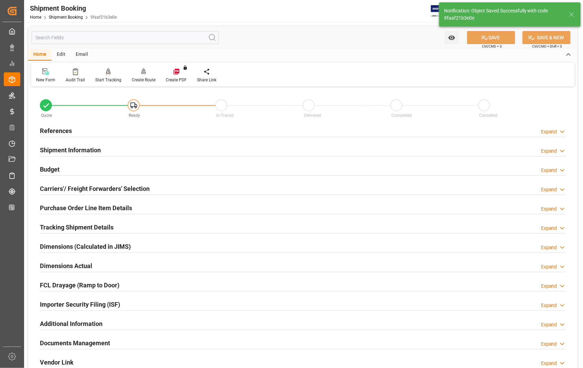
type input "Ready"
click at [57, 129] on h2 "References" at bounding box center [56, 130] width 32 height 9
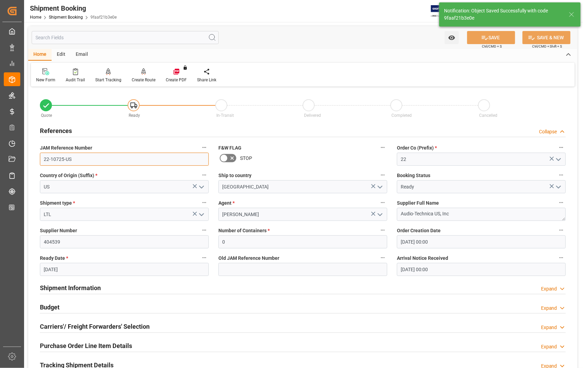
drag, startPoint x: 71, startPoint y: 159, endPoint x: 39, endPoint y: 157, distance: 31.4
click at [39, 157] on div "JAM Reference Number 22-10725-US" at bounding box center [124, 154] width 179 height 28
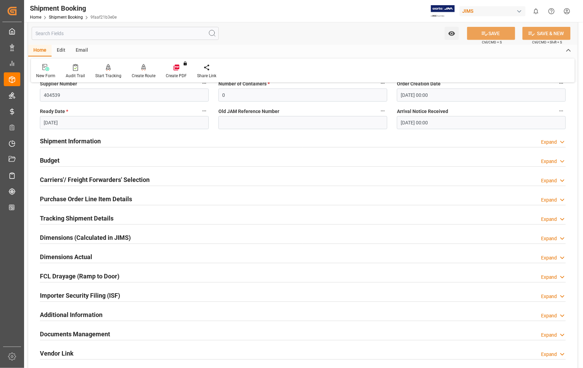
scroll to position [229, 0]
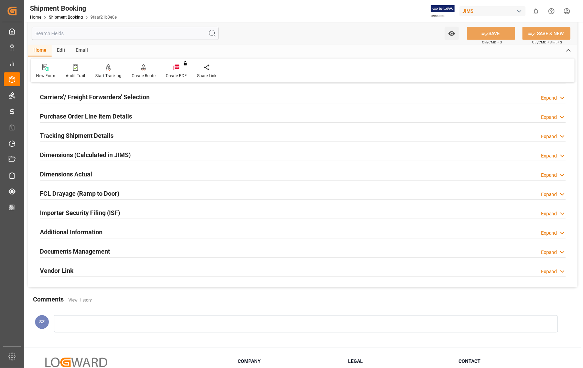
click at [71, 177] on h2 "Dimensions Actual" at bounding box center [66, 173] width 52 height 9
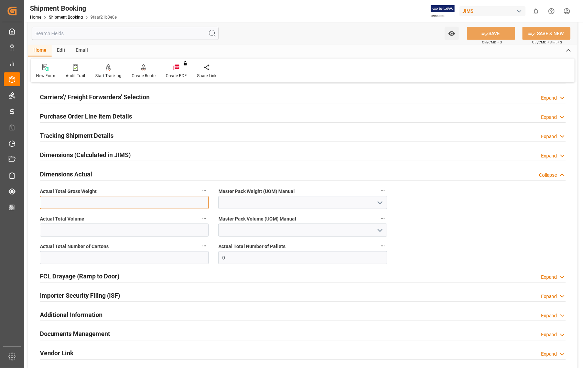
click at [77, 205] on input "text" at bounding box center [124, 202] width 169 height 13
type input "9.7"
click at [381, 202] on polyline "open menu" at bounding box center [380, 203] width 4 height 2
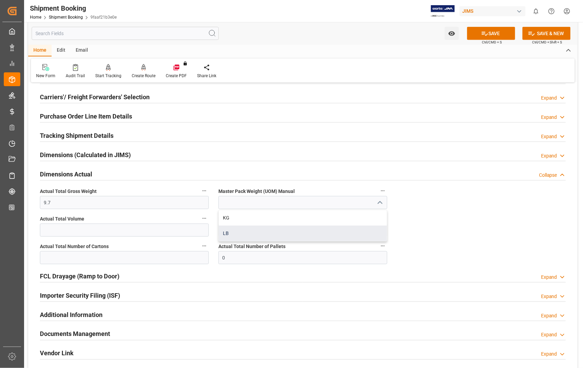
click at [230, 235] on div "LB" at bounding box center [303, 232] width 168 height 15
type input "LB"
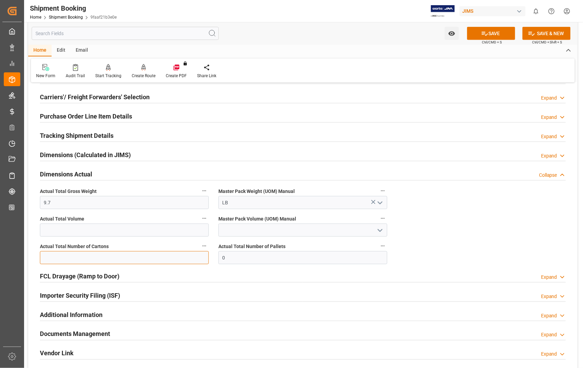
click at [150, 257] on input "text" at bounding box center [124, 257] width 169 height 13
type input "2"
click at [489, 32] on button "SAVE" at bounding box center [491, 33] width 48 height 13
click at [76, 332] on h2 "Documents Management" at bounding box center [75, 333] width 70 height 9
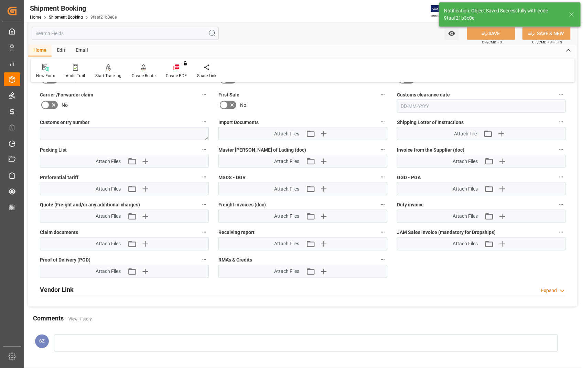
scroll to position [359, 0]
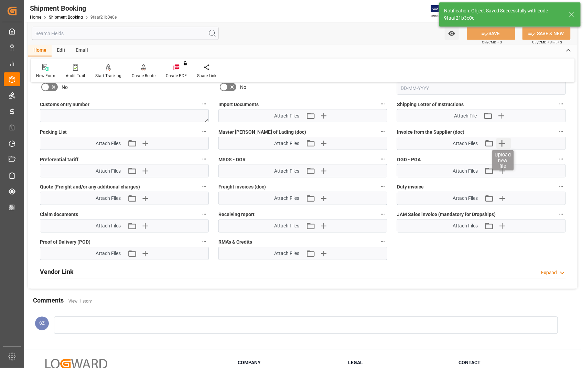
click at [502, 143] on icon "button" at bounding box center [502, 143] width 7 height 7
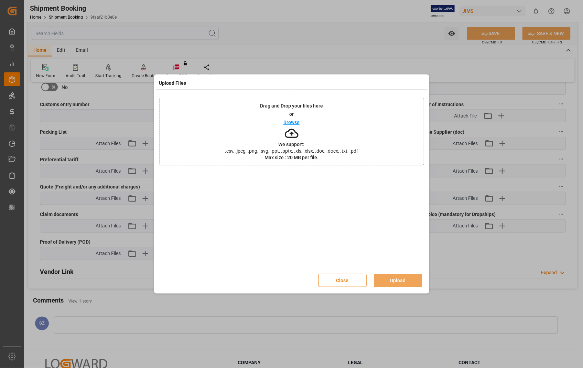
click at [291, 121] on p "Browse" at bounding box center [292, 122] width 16 height 5
click at [395, 280] on button "Upload" at bounding box center [398, 280] width 48 height 13
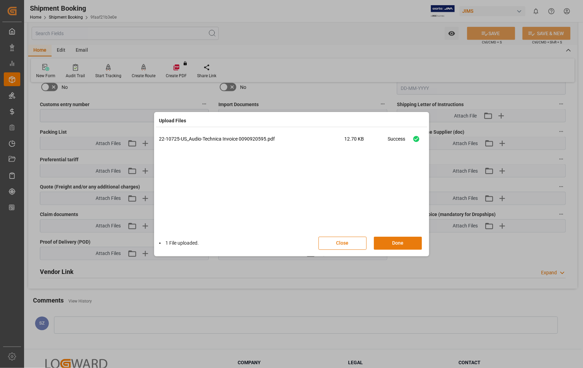
click at [395, 242] on button "Done" at bounding box center [398, 242] width 48 height 13
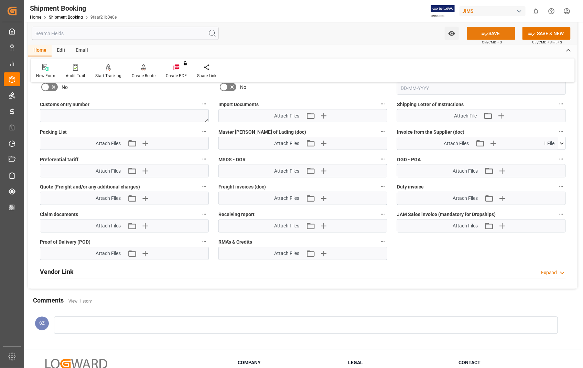
click at [491, 33] on button "SAVE" at bounding box center [491, 33] width 48 height 13
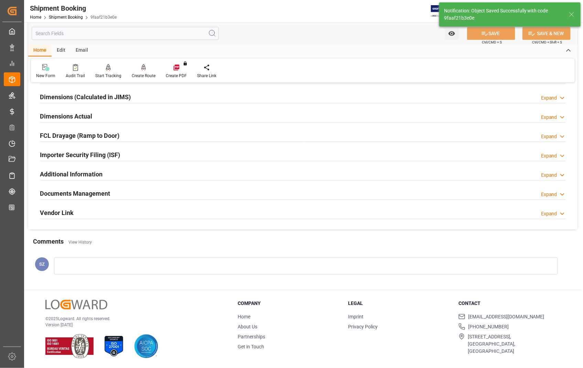
scroll to position [92, 0]
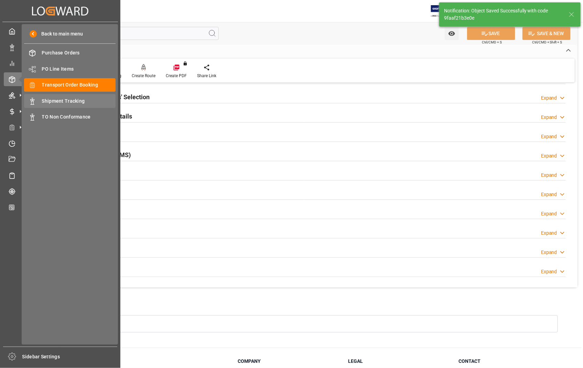
click at [60, 98] on span "Shipment Tracking" at bounding box center [79, 100] width 74 height 7
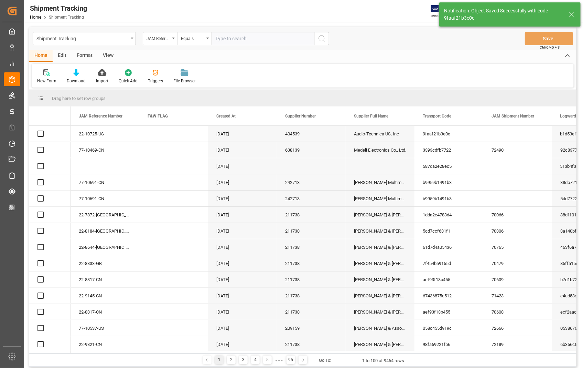
click at [248, 38] on input "text" at bounding box center [263, 38] width 103 height 13
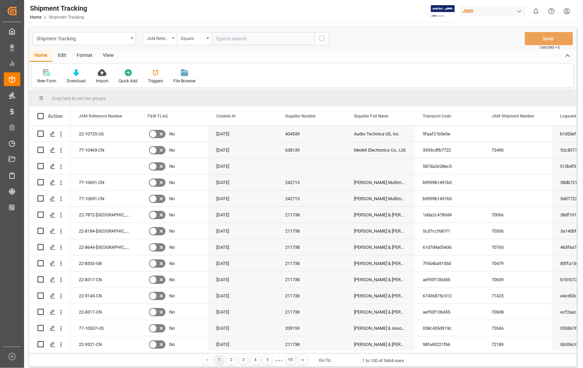
click at [248, 38] on input "text" at bounding box center [263, 38] width 103 height 13
type input "22-10725-US"
click at [320, 39] on icon "search button" at bounding box center [322, 38] width 8 height 8
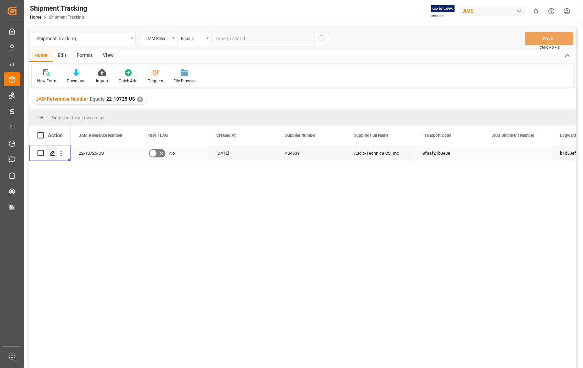
click at [50, 152] on icon "Press SPACE to select this row." at bounding box center [53, 153] width 6 height 6
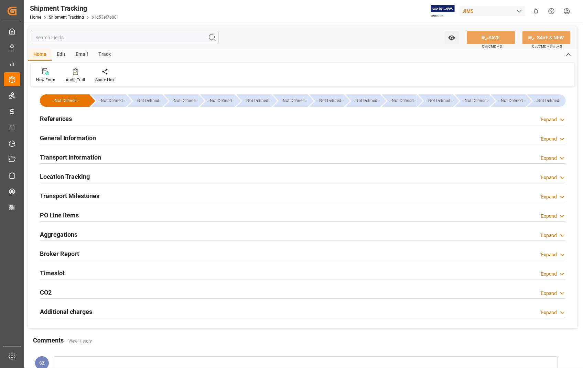
type input "[DATE]"
click at [63, 120] on h2 "References" at bounding box center [56, 118] width 32 height 9
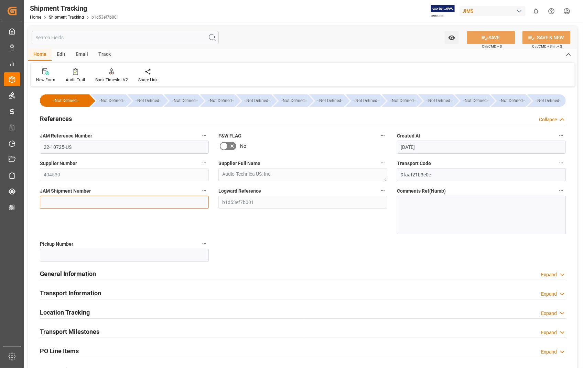
click at [86, 201] on input at bounding box center [124, 201] width 169 height 13
paste input "72723"
type input "72723"
click at [503, 32] on button "SAVE" at bounding box center [491, 37] width 48 height 13
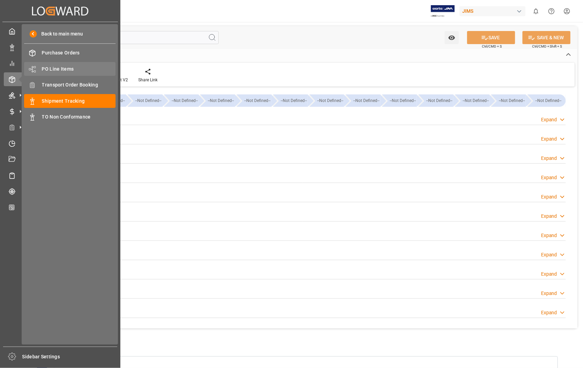
click at [60, 67] on span "PO Line Items" at bounding box center [79, 68] width 74 height 7
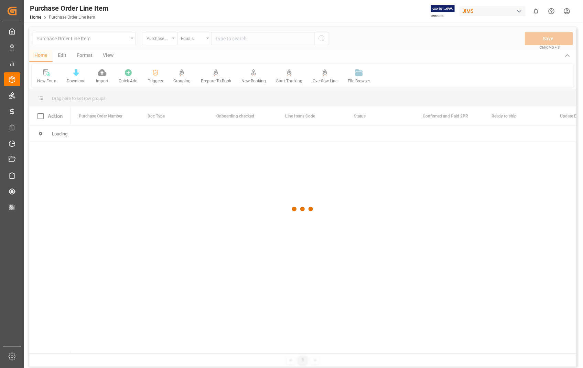
click at [255, 38] on div at bounding box center [303, 208] width 548 height 363
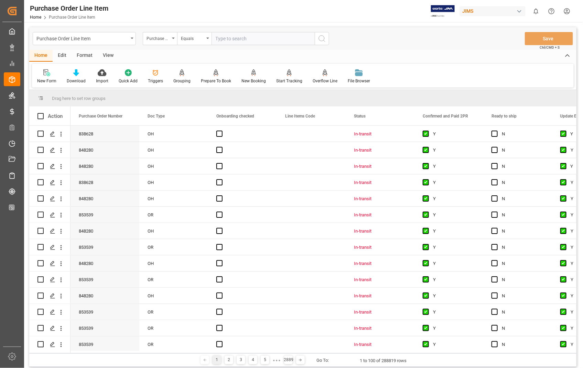
click at [252, 38] on input "text" at bounding box center [263, 38] width 103 height 13
type input "861422"
click at [320, 37] on icon "search button" at bounding box center [322, 38] width 8 height 8
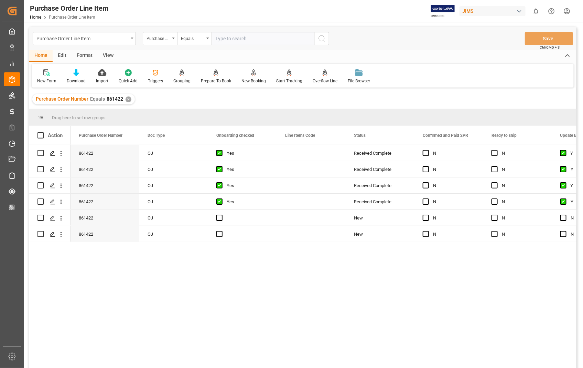
click at [108, 54] on div "View" at bounding box center [108, 56] width 21 height 12
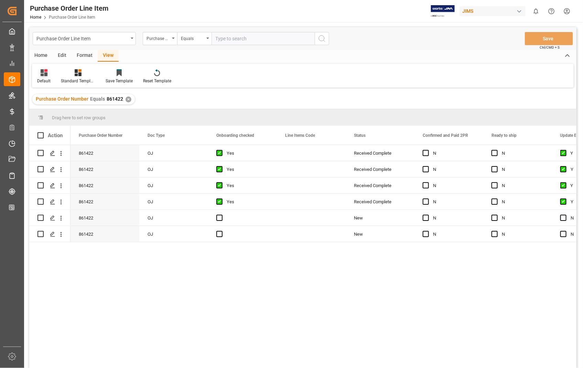
click at [42, 78] on div "Default" at bounding box center [43, 81] width 13 height 6
click at [46, 107] on div "Sophia setting." at bounding box center [74, 111] width 75 height 14
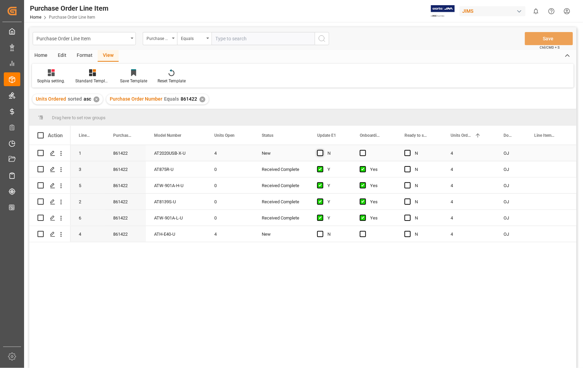
click at [318, 152] on span "Press SPACE to select this row." at bounding box center [320, 153] width 6 height 6
click at [322, 150] on input "Press SPACE to select this row." at bounding box center [322, 150] width 0 height 0
click at [362, 155] on span "Press SPACE to select this row." at bounding box center [363, 153] width 6 height 6
click at [365, 150] on input "Press SPACE to select this row." at bounding box center [365, 150] width 0 height 0
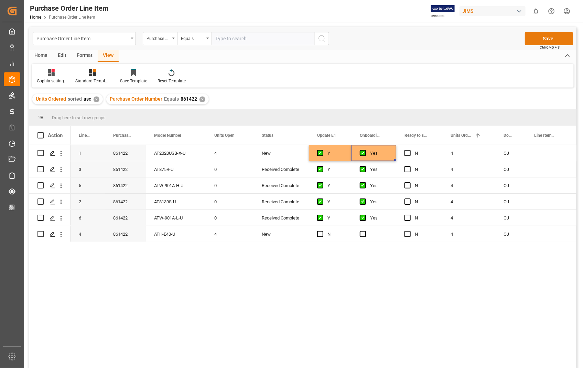
click at [541, 36] on button "Save" at bounding box center [549, 38] width 48 height 13
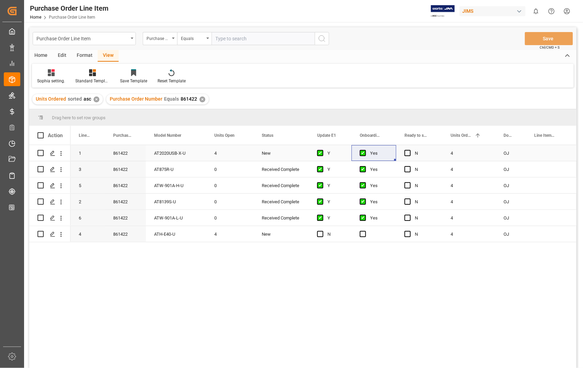
click at [42, 153] on input "Press Space to toggle row selection (unchecked)" at bounding box center [41, 153] width 6 height 6
checkbox input "true"
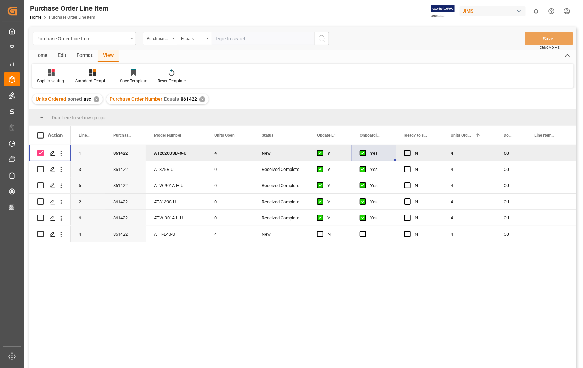
click at [43, 53] on div "Home" at bounding box center [40, 56] width 23 height 12
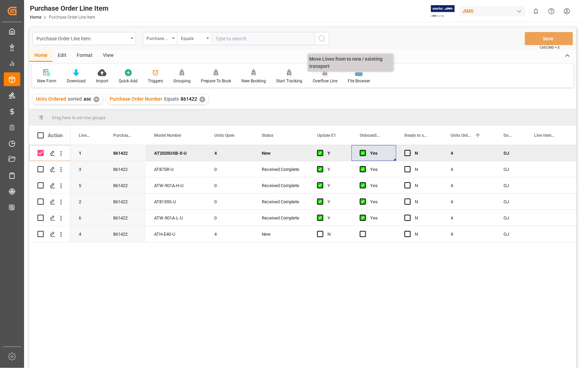
click at [320, 78] on div "Overflow Line" at bounding box center [325, 81] width 25 height 6
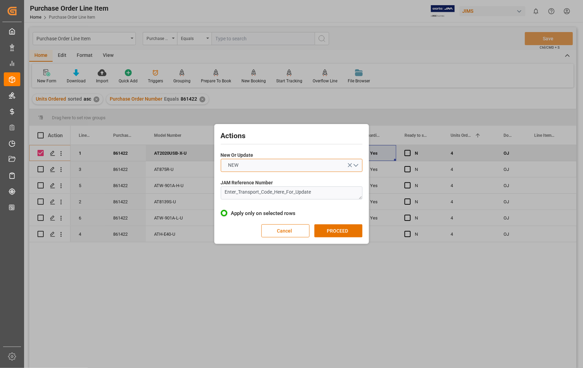
click at [356, 166] on button "NEW" at bounding box center [292, 165] width 142 height 13
click at [269, 183] on div "UPDATE" at bounding box center [291, 181] width 141 height 14
drag, startPoint x: 348, startPoint y: 193, endPoint x: 216, endPoint y: 185, distance: 132.1
click at [216, 185] on div "Actions New Or Update UPDATE JAM Reference Number Enter_Transport_Code_Here_For…" at bounding box center [291, 184] width 151 height 116
paste textarea "22-10725-US"
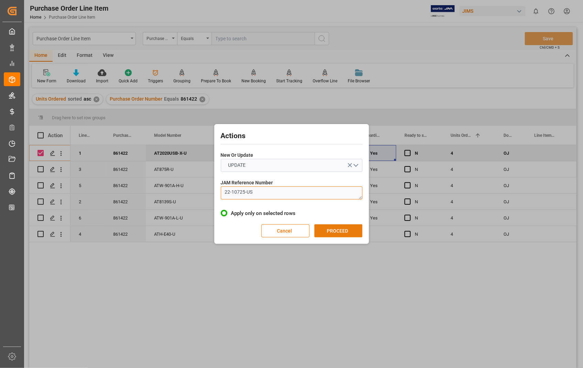
type textarea "22-10725-US"
click at [337, 232] on button "PROCEED" at bounding box center [339, 230] width 48 height 13
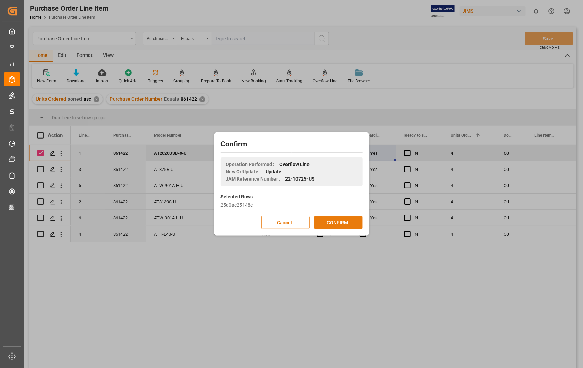
click at [339, 219] on button "CONFIRM" at bounding box center [339, 222] width 48 height 13
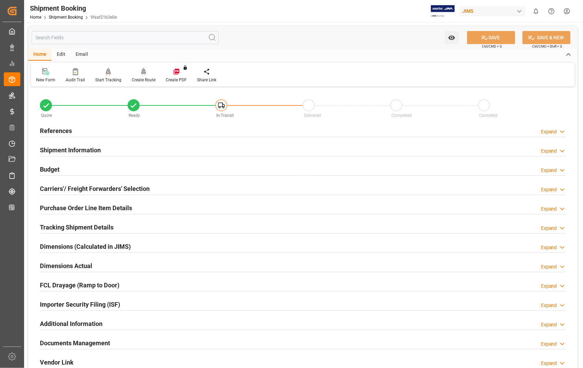
click at [140, 78] on div "Create Route" at bounding box center [144, 80] width 24 height 6
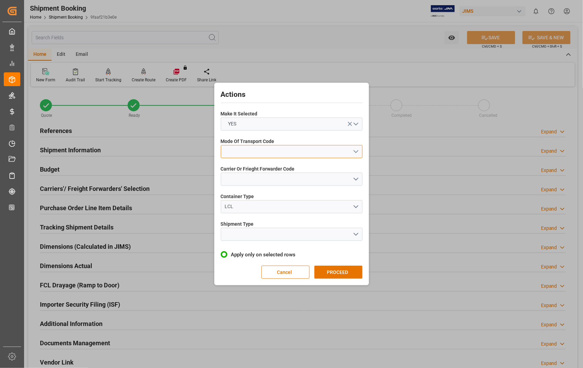
click at [354, 152] on button "open menu" at bounding box center [292, 151] width 142 height 13
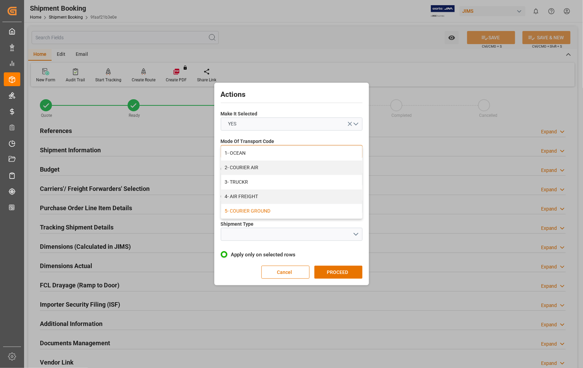
click at [274, 211] on div "5- COURIER GROUND" at bounding box center [291, 211] width 141 height 14
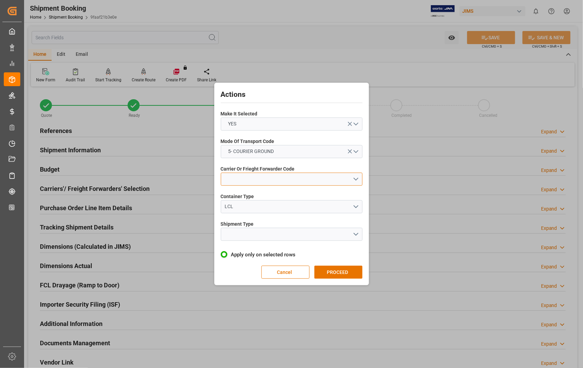
click at [265, 179] on button "open menu" at bounding box center [292, 178] width 142 height 13
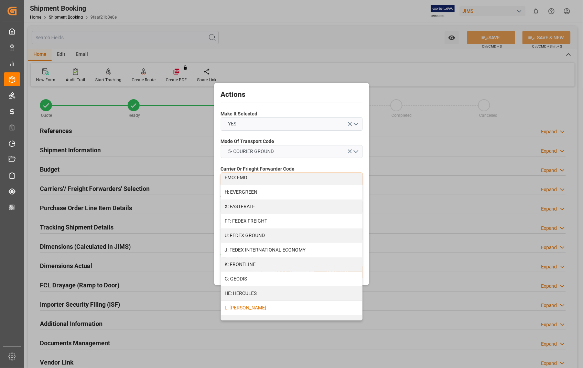
scroll to position [153, 0]
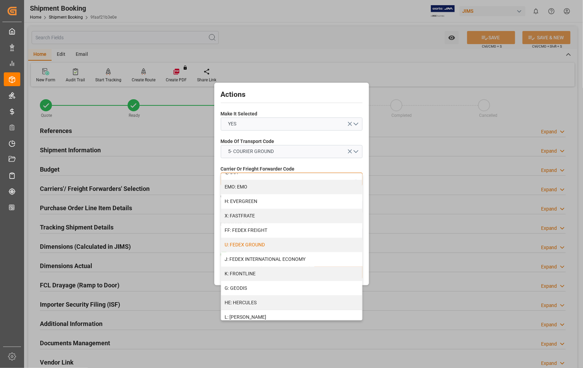
click at [269, 246] on div "U: FEDEX GROUND" at bounding box center [291, 244] width 141 height 14
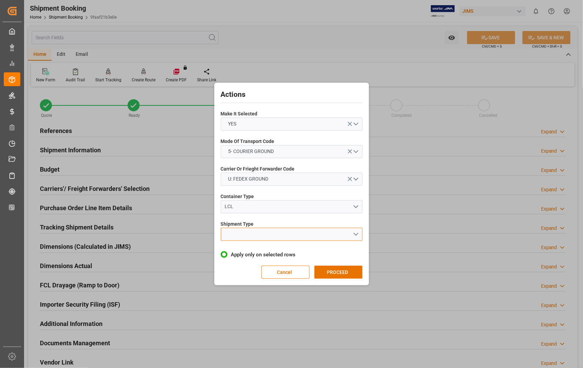
click at [313, 233] on button "open menu" at bounding box center [292, 233] width 142 height 13
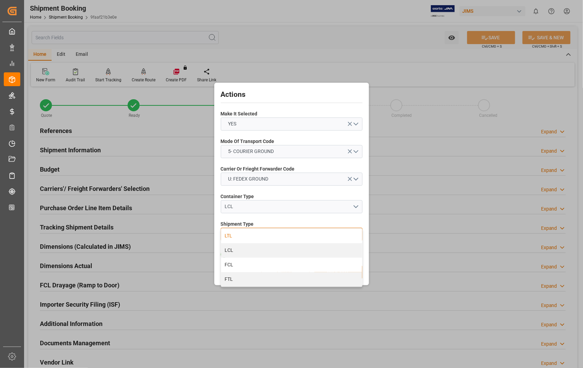
click at [228, 236] on div "LTL" at bounding box center [291, 236] width 141 height 14
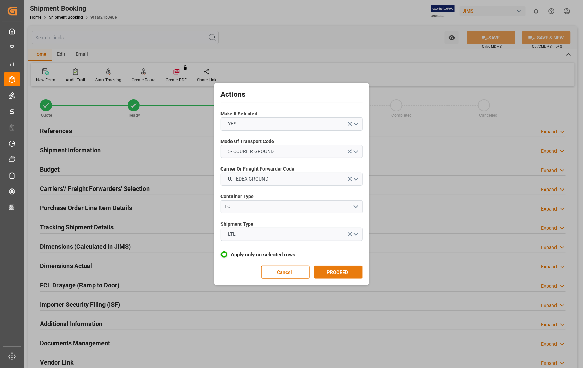
click at [330, 271] on button "PROCEED" at bounding box center [339, 271] width 48 height 13
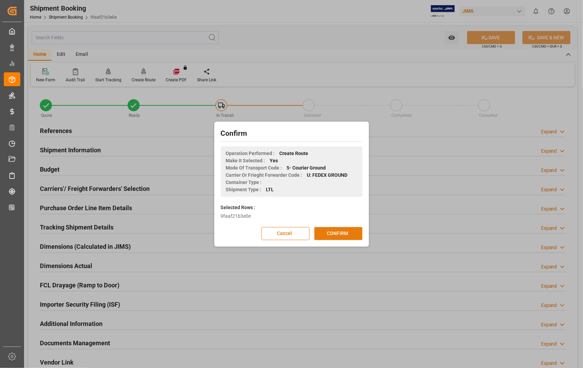
click at [333, 234] on button "CONFIRM" at bounding box center [339, 233] width 48 height 13
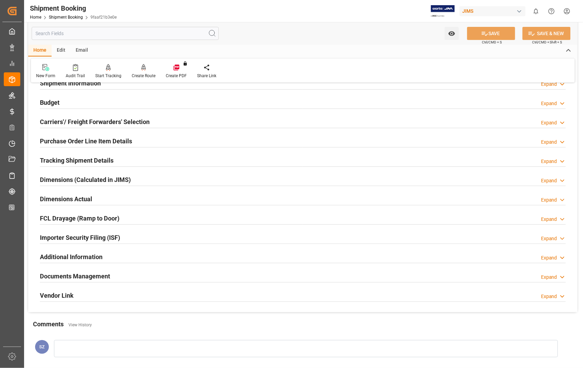
scroll to position [76, 0]
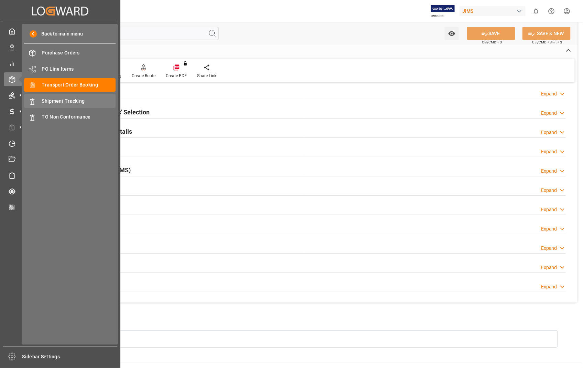
click at [71, 100] on span "Shipment Tracking" at bounding box center [79, 100] width 74 height 7
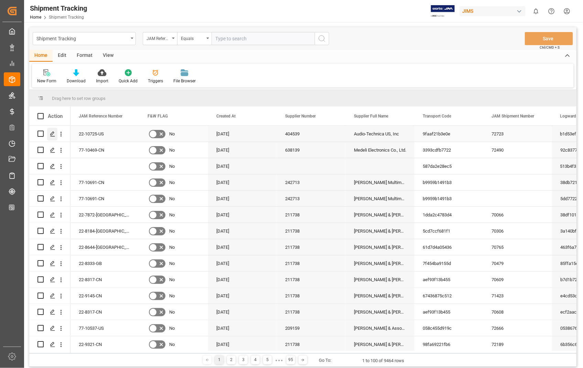
click at [55, 136] on div "Press SPACE to select this row." at bounding box center [52, 134] width 10 height 13
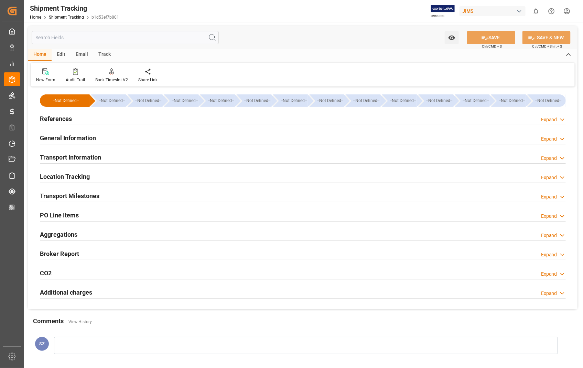
click at [63, 157] on h2 "Transport Information" at bounding box center [70, 156] width 61 height 9
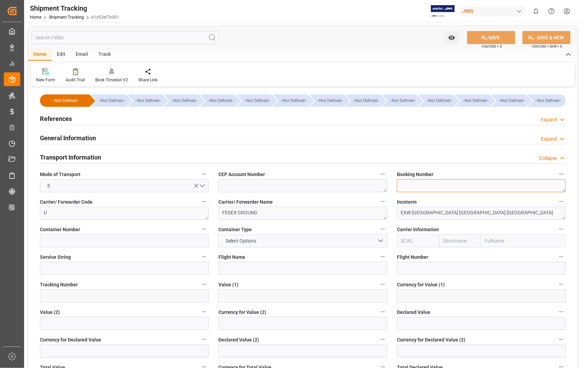
click at [434, 187] on textarea at bounding box center [481, 185] width 169 height 13
paste textarea "470121483245"
type textarea "470121483245"
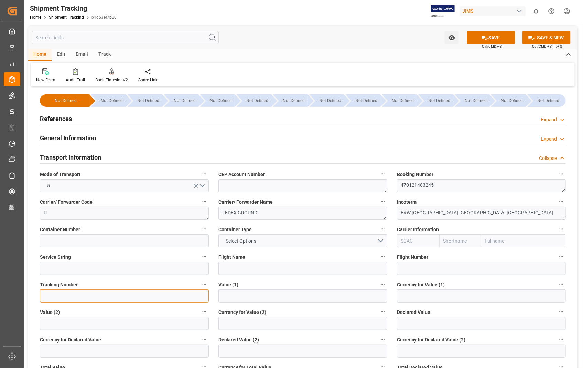
click at [69, 297] on input at bounding box center [124, 295] width 169 height 13
paste input "470121483245"
type input "470121483245"
click at [499, 38] on button "SAVE" at bounding box center [491, 37] width 48 height 13
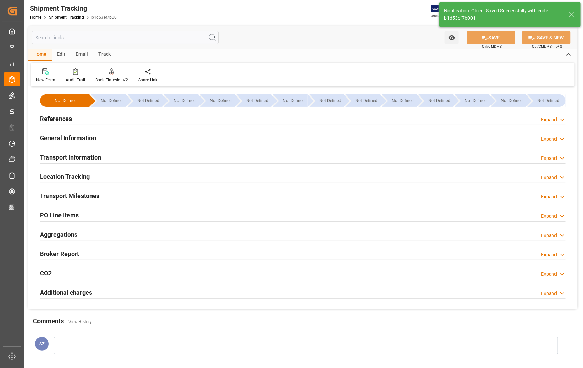
click at [59, 199] on h2 "Transport Milestones" at bounding box center [70, 195] width 60 height 9
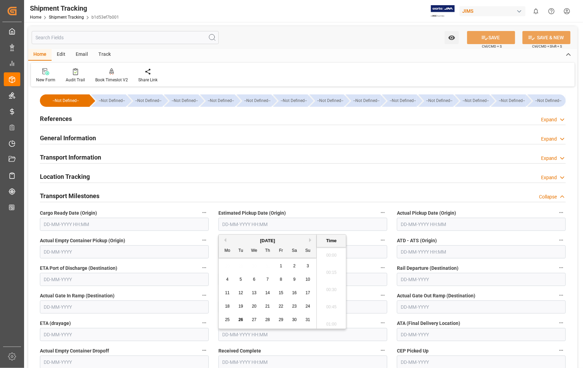
click at [316, 225] on input "text" at bounding box center [303, 224] width 169 height 13
click at [232, 319] on div "25 26 27 28 29 30 31" at bounding box center [268, 319] width 94 height 13
click at [225, 320] on span "25" at bounding box center [227, 319] width 4 height 5
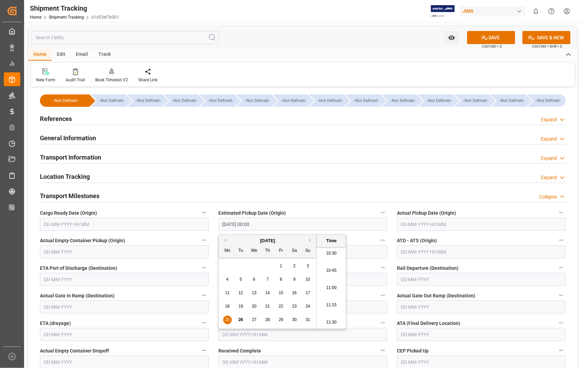
type input "25-08-2025 00:00"
click at [422, 225] on input "text" at bounding box center [481, 224] width 169 height 13
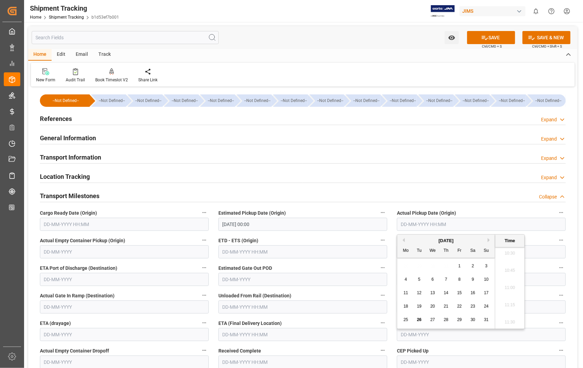
click at [407, 320] on span "25" at bounding box center [406, 319] width 4 height 5
type input "25-08-2025 00:00"
click at [244, 252] on input "text" at bounding box center [303, 251] width 169 height 13
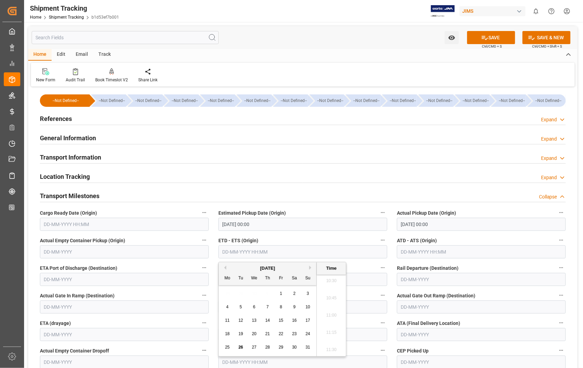
click at [229, 346] on span "25" at bounding box center [227, 347] width 4 height 5
type input "25-08-2025 00:00"
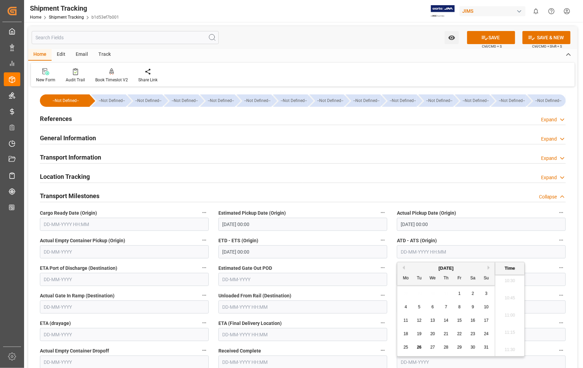
click at [443, 256] on input "text" at bounding box center [481, 251] width 169 height 13
click at [405, 348] on span "25" at bounding box center [406, 347] width 4 height 5
type input "25-08-2025 00:00"
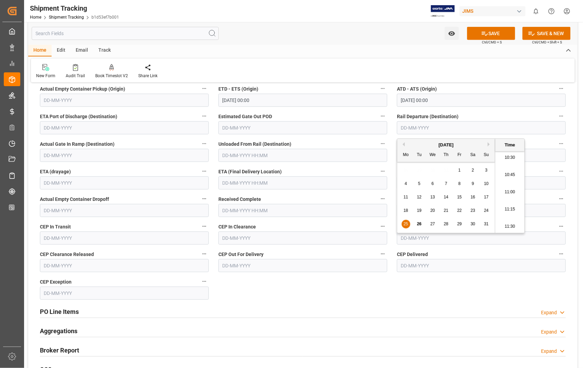
scroll to position [153, 0]
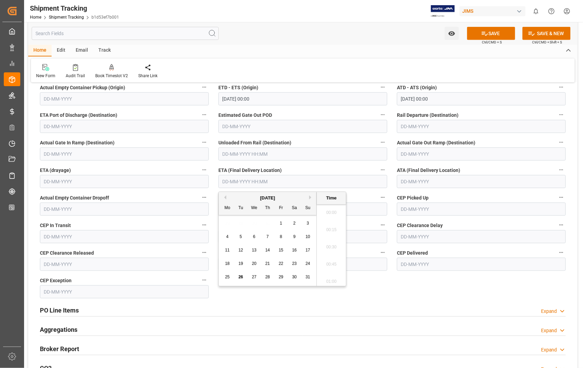
click at [326, 181] on input "text" at bounding box center [303, 181] width 169 height 13
click at [255, 275] on span "27" at bounding box center [254, 276] width 4 height 5
type input "[DATE] 00:00"
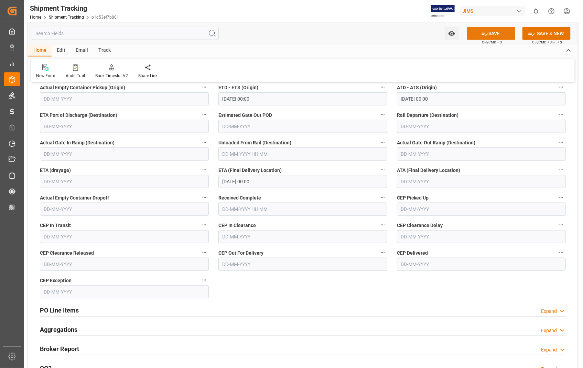
click at [504, 33] on button "SAVE" at bounding box center [491, 33] width 48 height 13
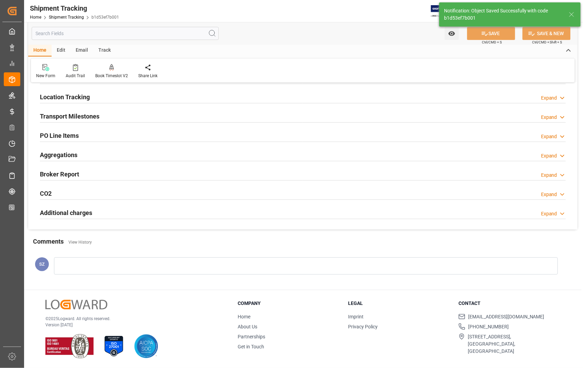
scroll to position [80, 0]
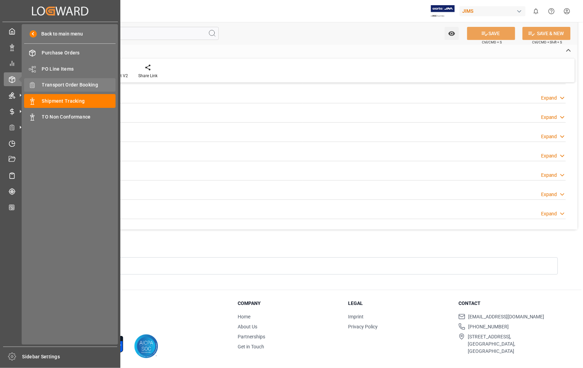
click at [71, 84] on span "Transport Order Booking" at bounding box center [79, 84] width 74 height 7
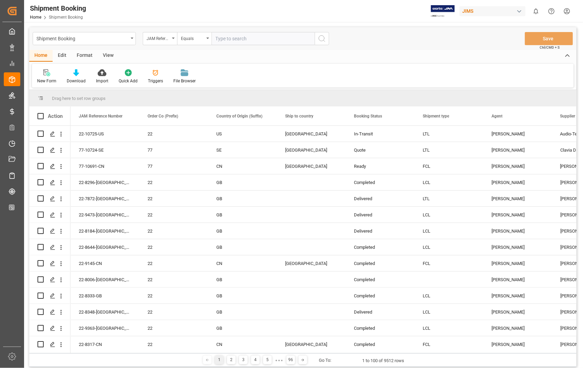
click at [276, 39] on input "text" at bounding box center [263, 38] width 103 height 13
paste input "22-10714-[GEOGRAPHIC_DATA]"
type input "22-10714-[GEOGRAPHIC_DATA]"
click at [324, 40] on circle "search button" at bounding box center [322, 38] width 6 height 6
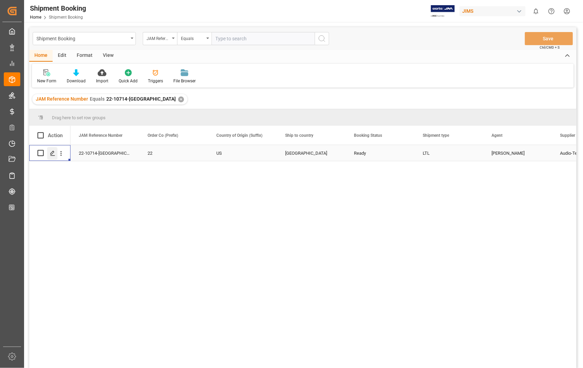
click at [52, 152] on icon "Press SPACE to select this row." at bounding box center [53, 153] width 6 height 6
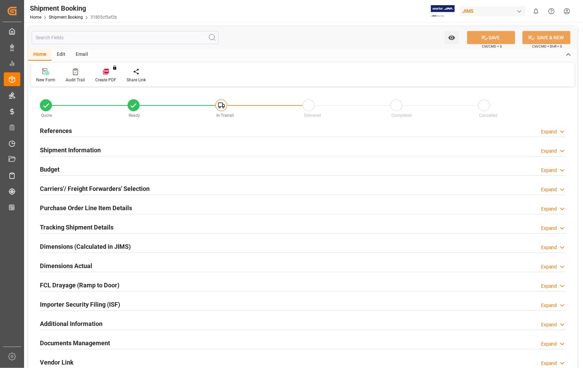
type input "0"
type input "22-08-2025 18:31"
click at [62, 132] on h2 "References" at bounding box center [56, 130] width 32 height 9
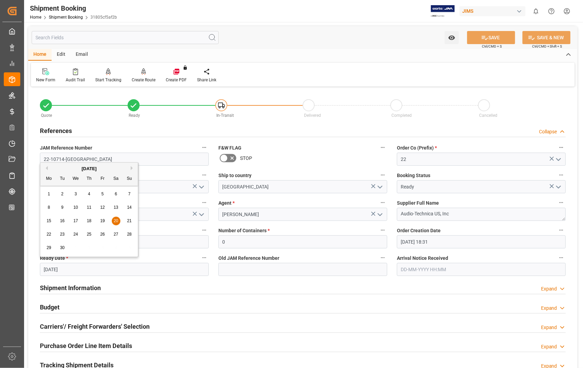
click at [75, 271] on input "20-09-2025" at bounding box center [124, 269] width 169 height 13
click at [47, 167] on button "Previous Month" at bounding box center [46, 168] width 4 height 4
click at [49, 248] on span "25" at bounding box center [48, 247] width 4 height 5
type input "[DATE]"
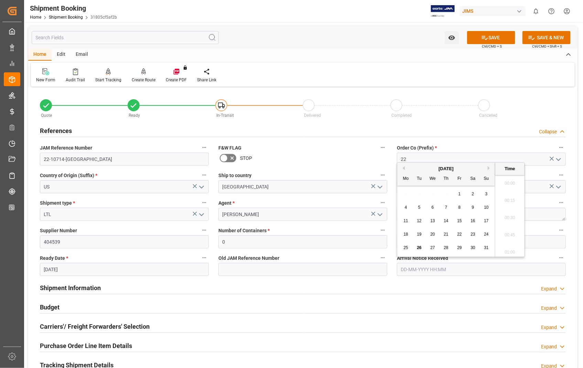
scroll to position [725, 0]
click at [452, 267] on input "text" at bounding box center [481, 269] width 169 height 13
click at [434, 246] on span "27" at bounding box center [433, 247] width 4 height 5
type input "[DATE] 00:00"
click at [495, 38] on button "SAVE" at bounding box center [491, 37] width 48 height 13
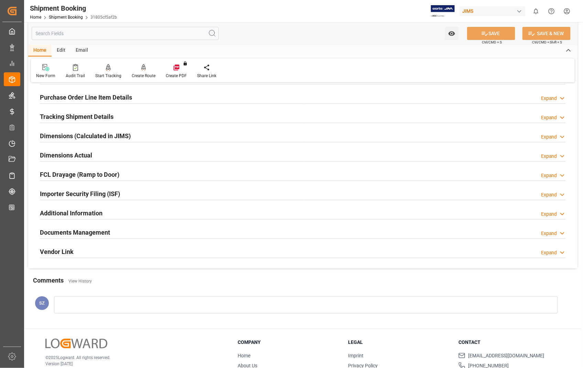
scroll to position [115, 0]
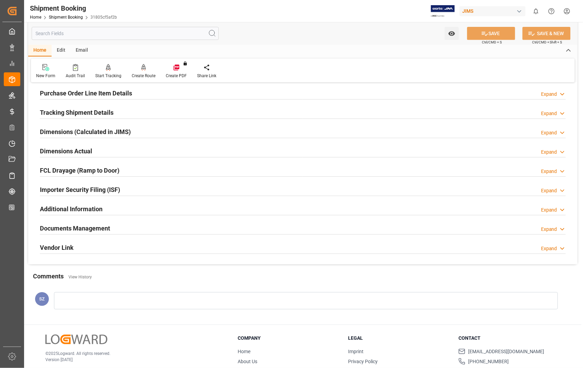
click at [78, 153] on h2 "Dimensions Actual" at bounding box center [66, 150] width 52 height 9
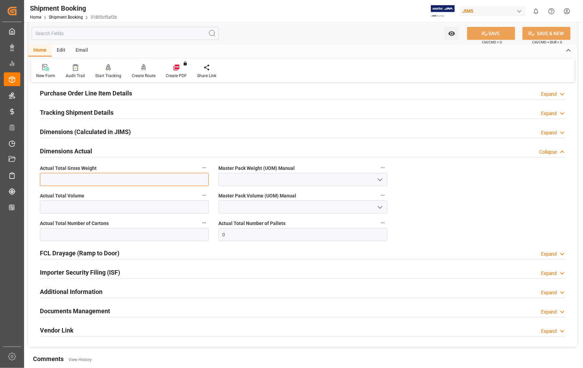
click at [75, 180] on input "text" at bounding box center [124, 179] width 169 height 13
type input "16.8"
click at [380, 179] on icon "open menu" at bounding box center [380, 180] width 8 height 8
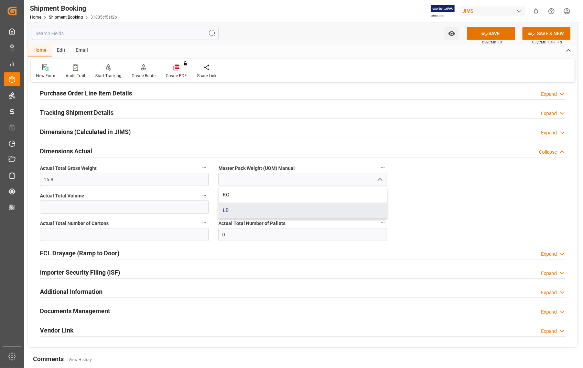
click at [233, 210] on div "LB" at bounding box center [303, 209] width 168 height 15
type input "LB"
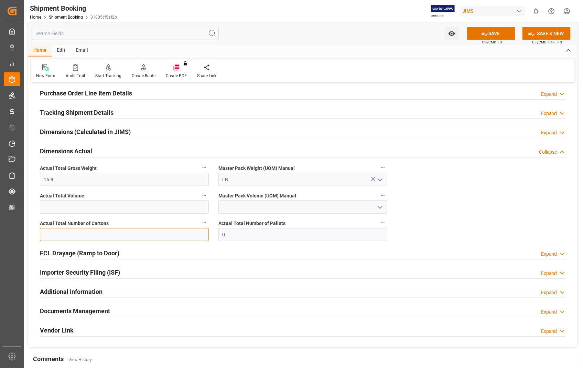
click at [144, 238] on input "text" at bounding box center [124, 234] width 169 height 13
type input "1"
click at [496, 30] on button "SAVE" at bounding box center [491, 33] width 48 height 13
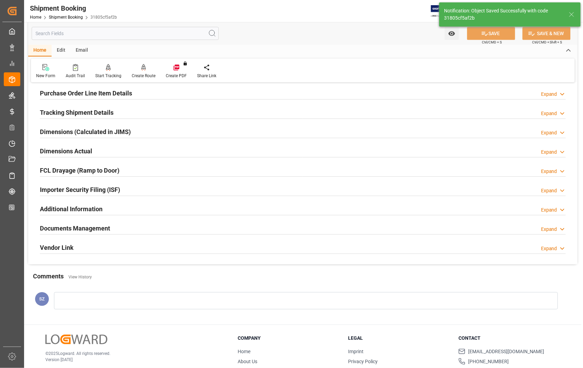
click at [94, 224] on h2 "Documents Management" at bounding box center [75, 227] width 70 height 9
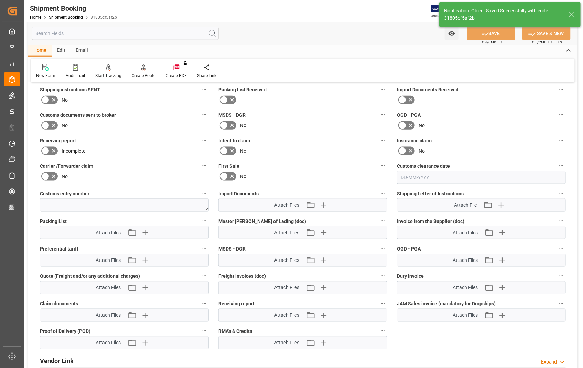
scroll to position [306, 0]
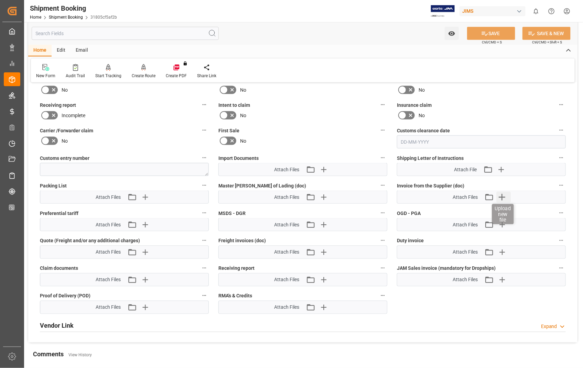
click at [505, 195] on icon "button" at bounding box center [502, 197] width 7 height 7
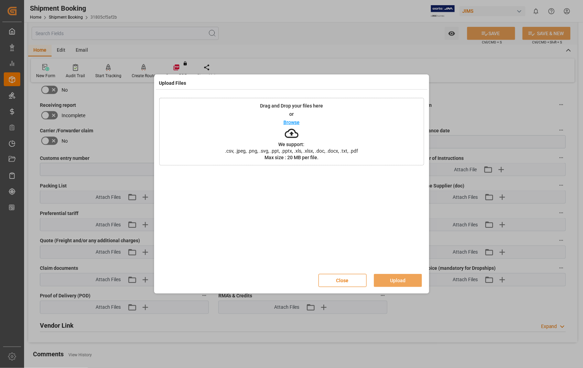
click at [291, 125] on div "Browse" at bounding box center [292, 122] width 16 height 8
click at [404, 280] on button "Upload" at bounding box center [398, 280] width 48 height 13
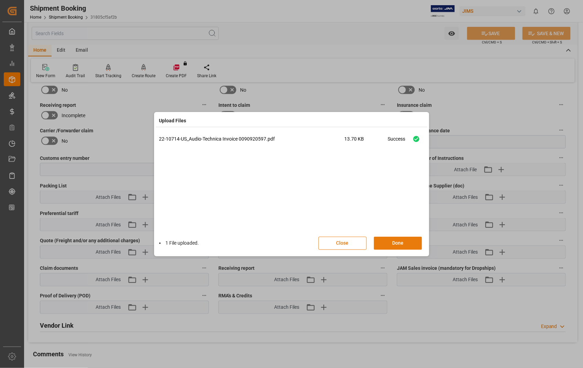
click at [394, 243] on button "Done" at bounding box center [398, 242] width 48 height 13
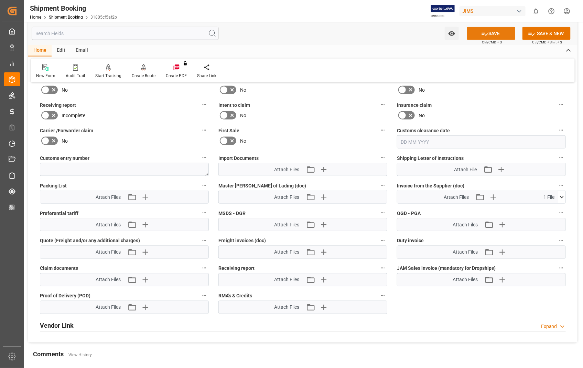
click at [498, 33] on button "SAVE" at bounding box center [491, 33] width 48 height 13
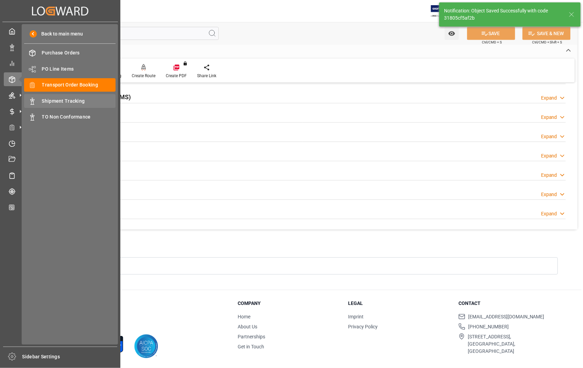
scroll to position [149, 0]
click at [68, 99] on span "Shipment Tracking" at bounding box center [79, 100] width 74 height 7
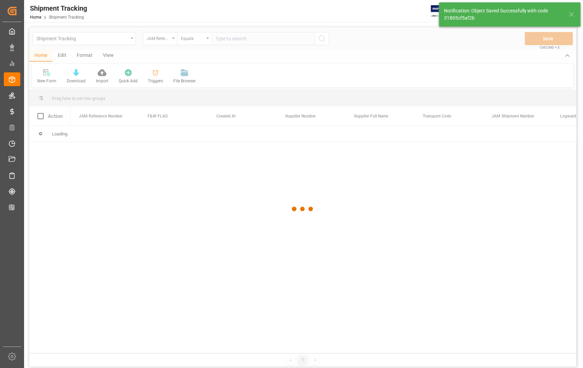
click at [258, 37] on div at bounding box center [303, 208] width 548 height 363
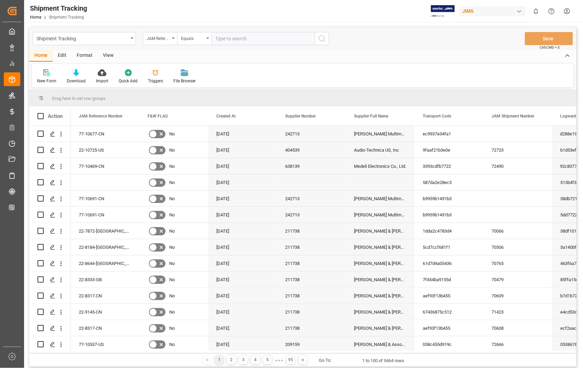
click at [274, 37] on input "text" at bounding box center [263, 38] width 103 height 13
paste input "22-10714-[GEOGRAPHIC_DATA]"
type input "22-10714-[GEOGRAPHIC_DATA]"
click at [322, 39] on icon "search button" at bounding box center [322, 38] width 8 height 8
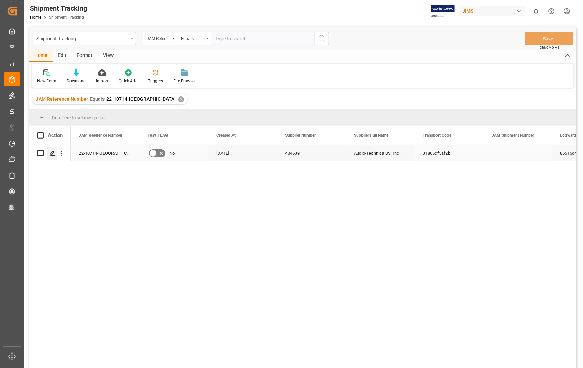
click at [53, 151] on icon "Press SPACE to select this row." at bounding box center [53, 153] width 6 height 6
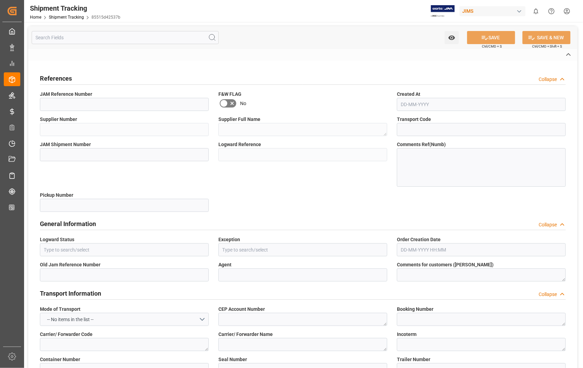
type input "22-10714-[GEOGRAPHIC_DATA]"
type input "404539"
type textarea "Audio-Technica US, Inc"
type input "31805cf5af2b"
type input "85515d42537b"
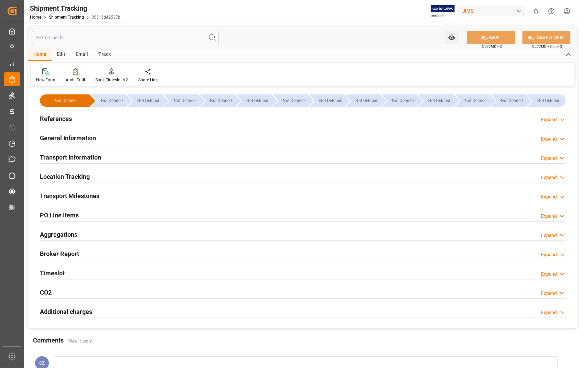
type input "[DATE]"
click at [60, 119] on h2 "References" at bounding box center [56, 118] width 32 height 9
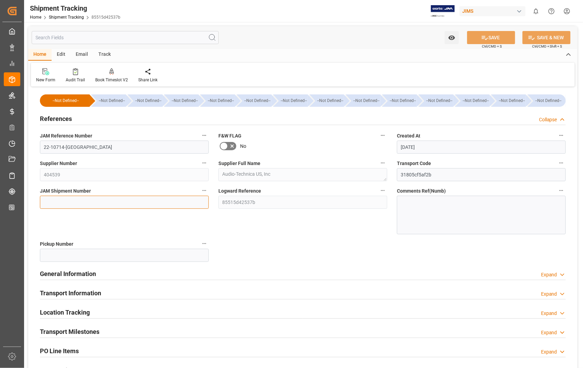
click at [77, 205] on input at bounding box center [124, 201] width 169 height 13
paste input "72724"
type input "72724"
click at [497, 37] on button "SAVE" at bounding box center [491, 37] width 48 height 13
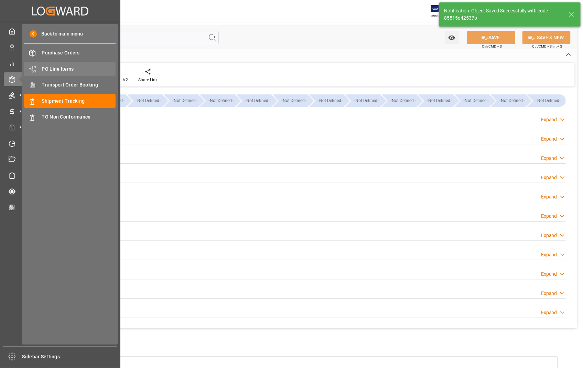
click at [67, 69] on span "PO Line Items" at bounding box center [79, 68] width 74 height 7
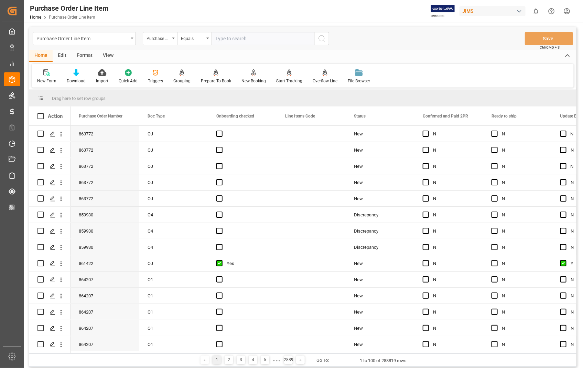
click at [246, 39] on input "text" at bounding box center [263, 38] width 103 height 13
type input "863772"
click at [325, 36] on icon "search button" at bounding box center [322, 38] width 8 height 8
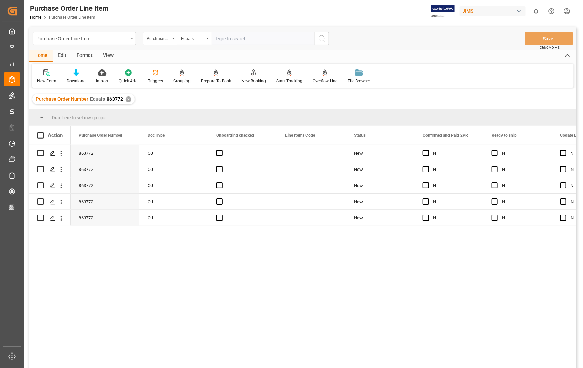
click at [104, 54] on div "View" at bounding box center [108, 56] width 21 height 12
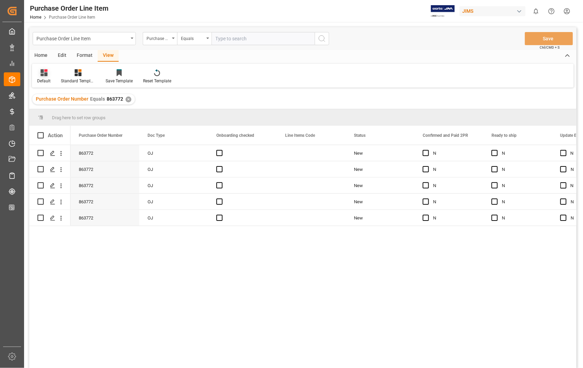
click at [42, 80] on div "Default" at bounding box center [43, 81] width 13 height 6
click at [49, 108] on div "Sophia setting." at bounding box center [71, 111] width 60 height 7
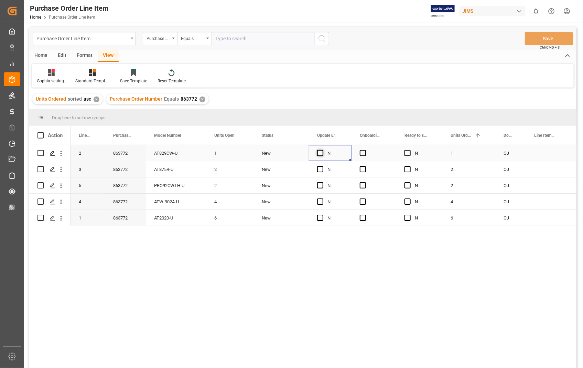
click at [320, 153] on span "Press SPACE to select this row." at bounding box center [320, 153] width 6 height 6
click at [322, 150] on input "Press SPACE to select this row." at bounding box center [322, 150] width 0 height 0
drag, startPoint x: 350, startPoint y: 160, endPoint x: 339, endPoint y: 200, distance: 41.5
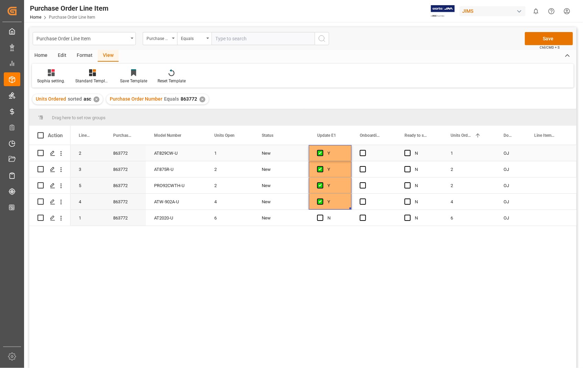
click at [359, 150] on div "Press SPACE to select this row." at bounding box center [374, 153] width 45 height 16
click at [364, 153] on span "Press SPACE to select this row." at bounding box center [363, 153] width 6 height 6
click at [365, 150] on input "Press SPACE to select this row." at bounding box center [365, 150] width 0 height 0
drag, startPoint x: 394, startPoint y: 159, endPoint x: 381, endPoint y: 197, distance: 39.5
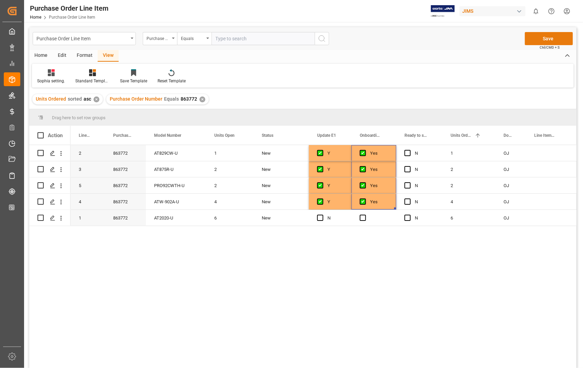
click at [551, 42] on button "Save" at bounding box center [549, 38] width 48 height 13
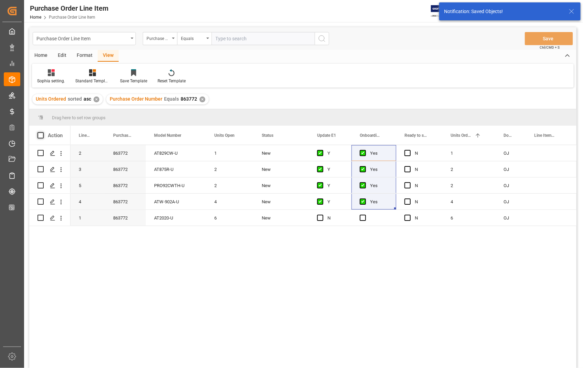
click at [41, 133] on span at bounding box center [41, 135] width 6 height 6
click at [43, 132] on input "checkbox" at bounding box center [43, 132] width 0 height 0
checkbox input "true"
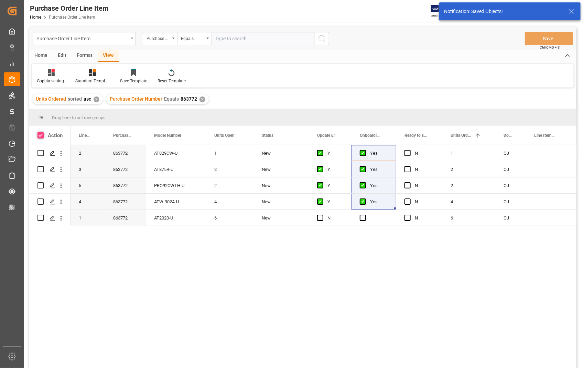
checkbox input "true"
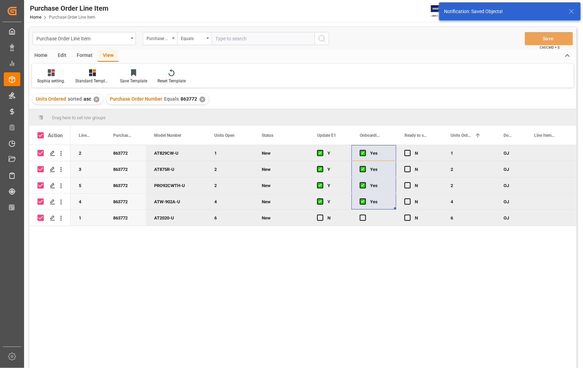
click at [42, 217] on input "Press Space to toggle row selection (checked)" at bounding box center [41, 217] width 6 height 6
checkbox input "false"
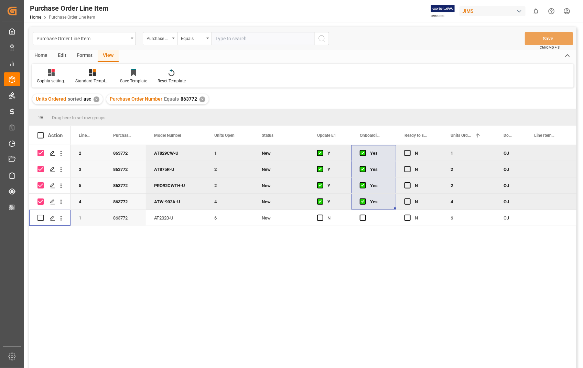
click at [36, 54] on div "Home" at bounding box center [40, 56] width 23 height 12
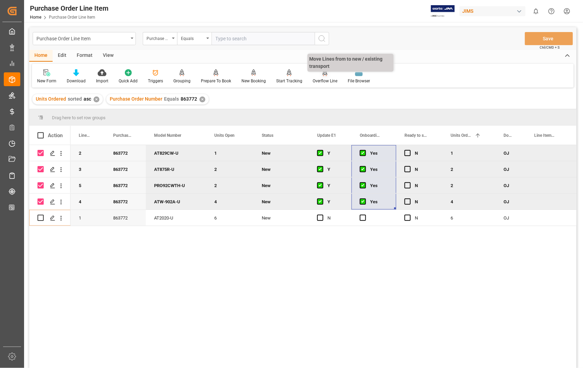
click at [319, 78] on div "Overflow Line" at bounding box center [325, 81] width 25 height 6
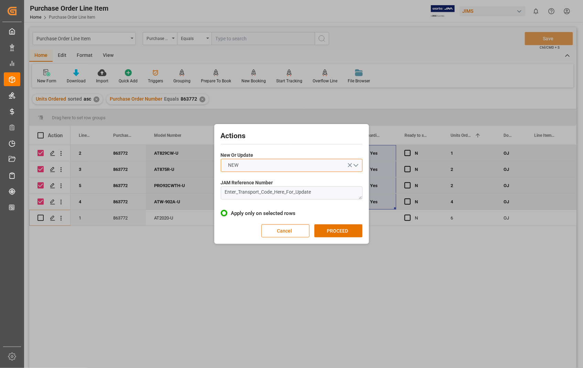
click at [356, 166] on button "NEW" at bounding box center [292, 165] width 142 height 13
click at [266, 185] on div "UPDATE" at bounding box center [291, 181] width 141 height 14
drag, startPoint x: 318, startPoint y: 194, endPoint x: 224, endPoint y: 191, distance: 94.0
click at [223, 193] on textarea "Enter_Transport_Code_Here_For_Update" at bounding box center [292, 192] width 142 height 13
paste textarea "22-10714-[GEOGRAPHIC_DATA]"
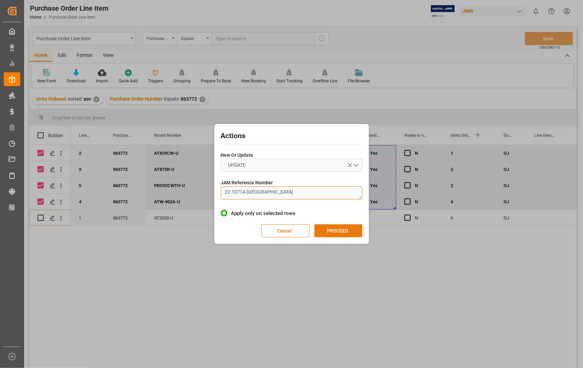
type textarea "22-10714-[GEOGRAPHIC_DATA]"
click at [332, 231] on button "PROCEED" at bounding box center [339, 230] width 48 height 13
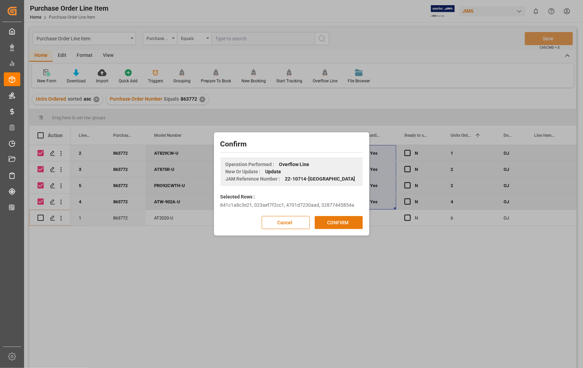
click at [336, 222] on button "CONFIRM" at bounding box center [339, 222] width 48 height 13
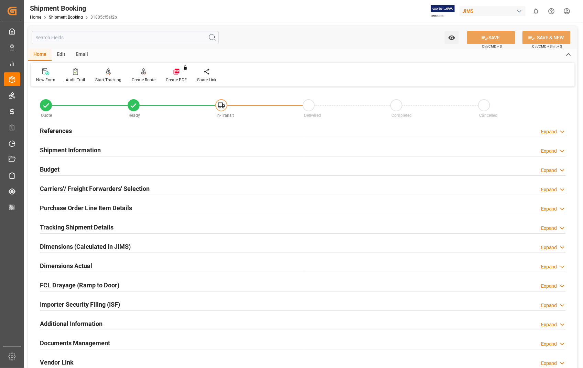
click at [145, 77] on div "Create Route" at bounding box center [144, 80] width 24 height 6
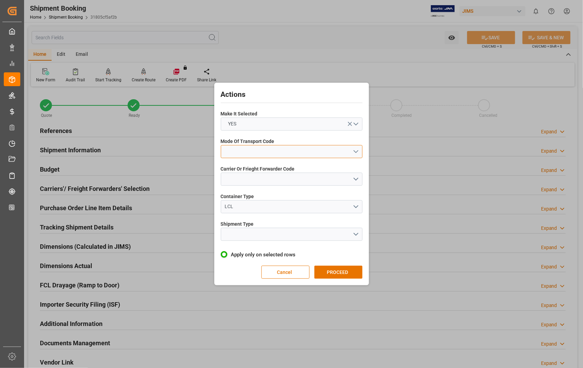
click at [358, 152] on button "open menu" at bounding box center [292, 151] width 142 height 13
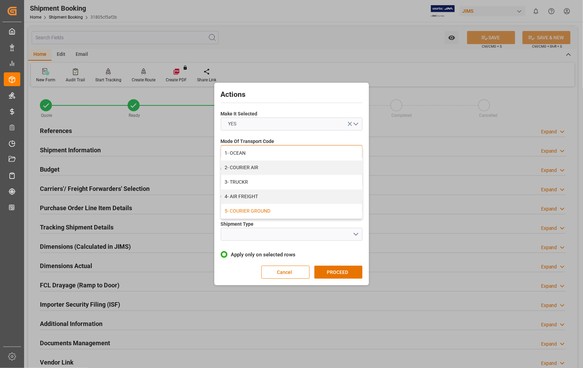
click at [269, 211] on div "5- COURIER GROUND" at bounding box center [291, 211] width 141 height 14
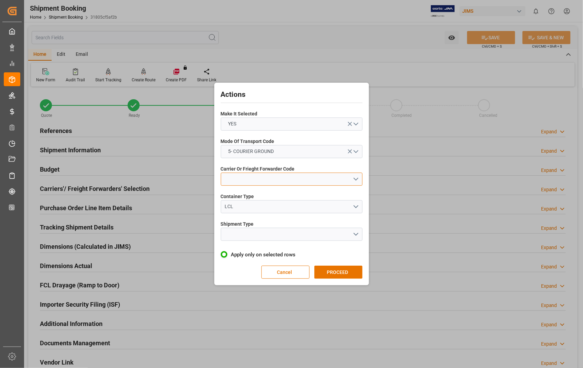
click at [357, 179] on button "open menu" at bounding box center [292, 178] width 142 height 13
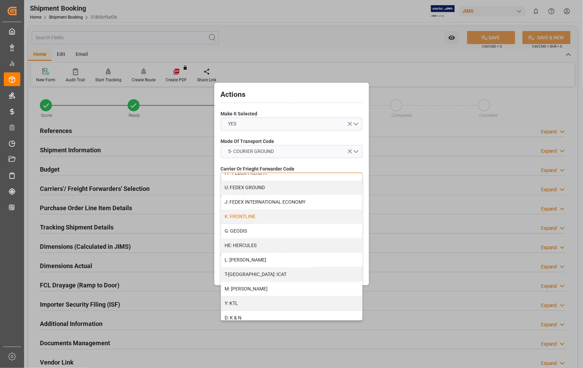
scroll to position [191, 0]
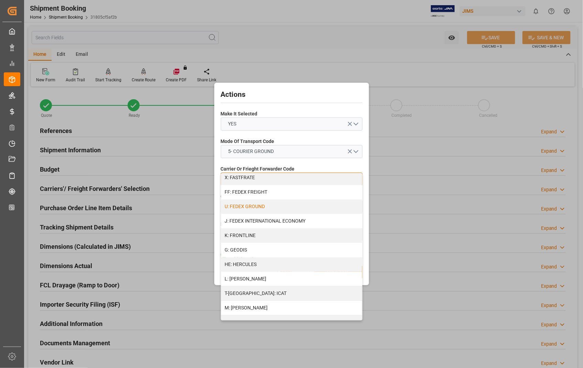
click at [264, 206] on div "U: FEDEX GROUND" at bounding box center [291, 206] width 141 height 14
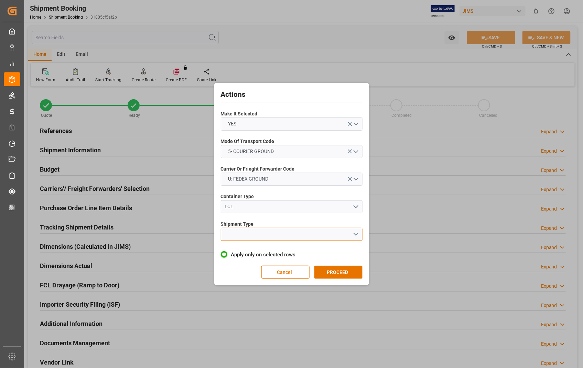
click at [355, 231] on button "open menu" at bounding box center [292, 233] width 142 height 13
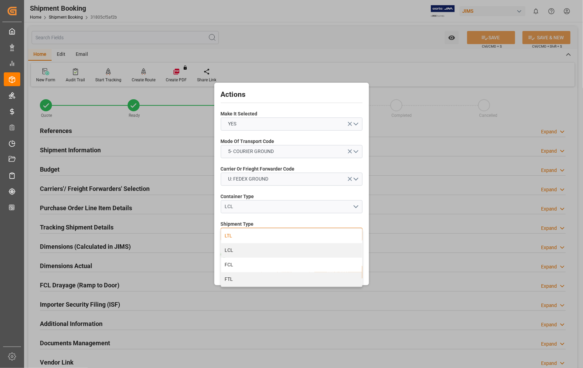
click at [224, 233] on div "LTL" at bounding box center [291, 236] width 141 height 14
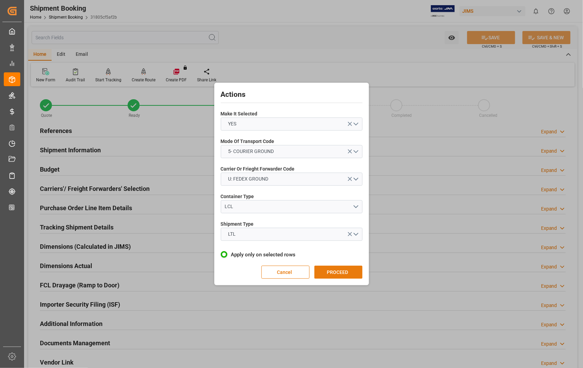
click at [336, 270] on button "PROCEED" at bounding box center [339, 271] width 48 height 13
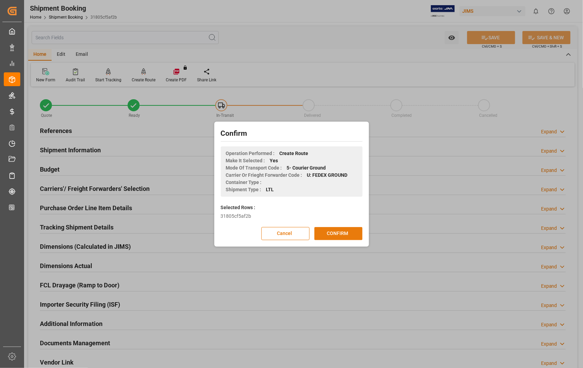
click at [341, 232] on button "CONFIRM" at bounding box center [339, 233] width 48 height 13
